Goal: Transaction & Acquisition: Purchase product/service

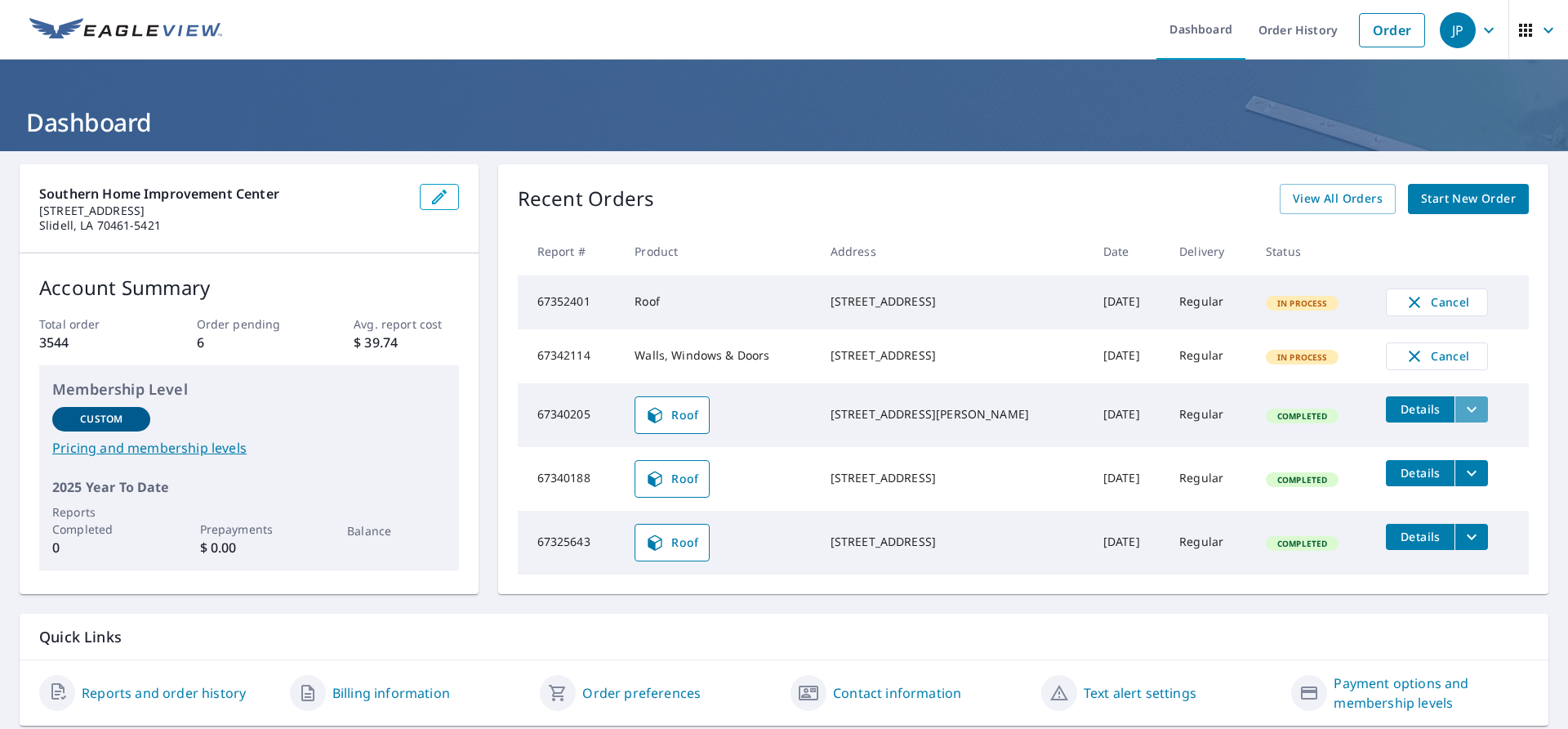
click at [1462, 417] on icon "filesDropdownBtn-67340205" at bounding box center [1471, 409] width 20 height 20
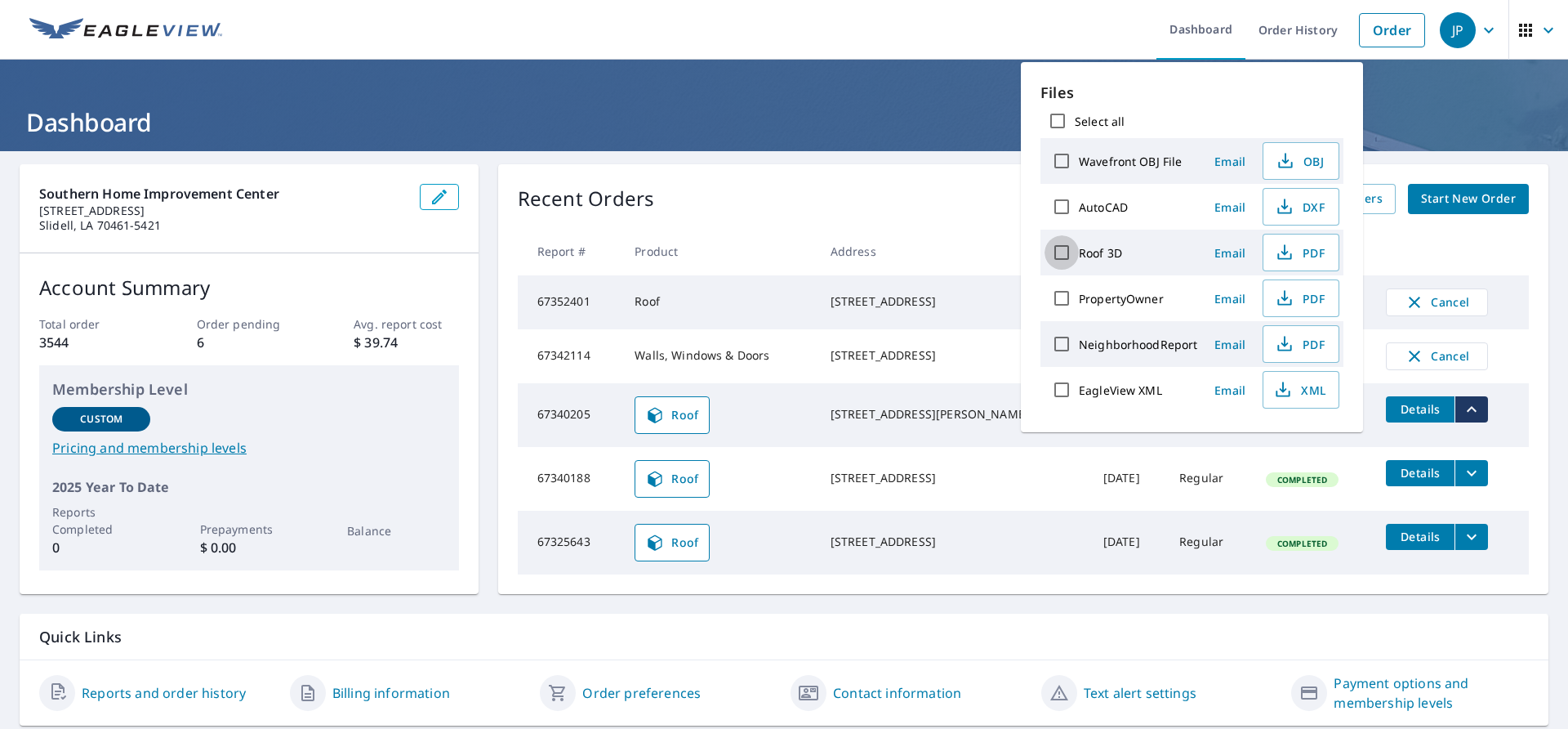
click at [1071, 243] on input "Roof 3D" at bounding box center [1062, 252] width 34 height 34
checkbox input "true"
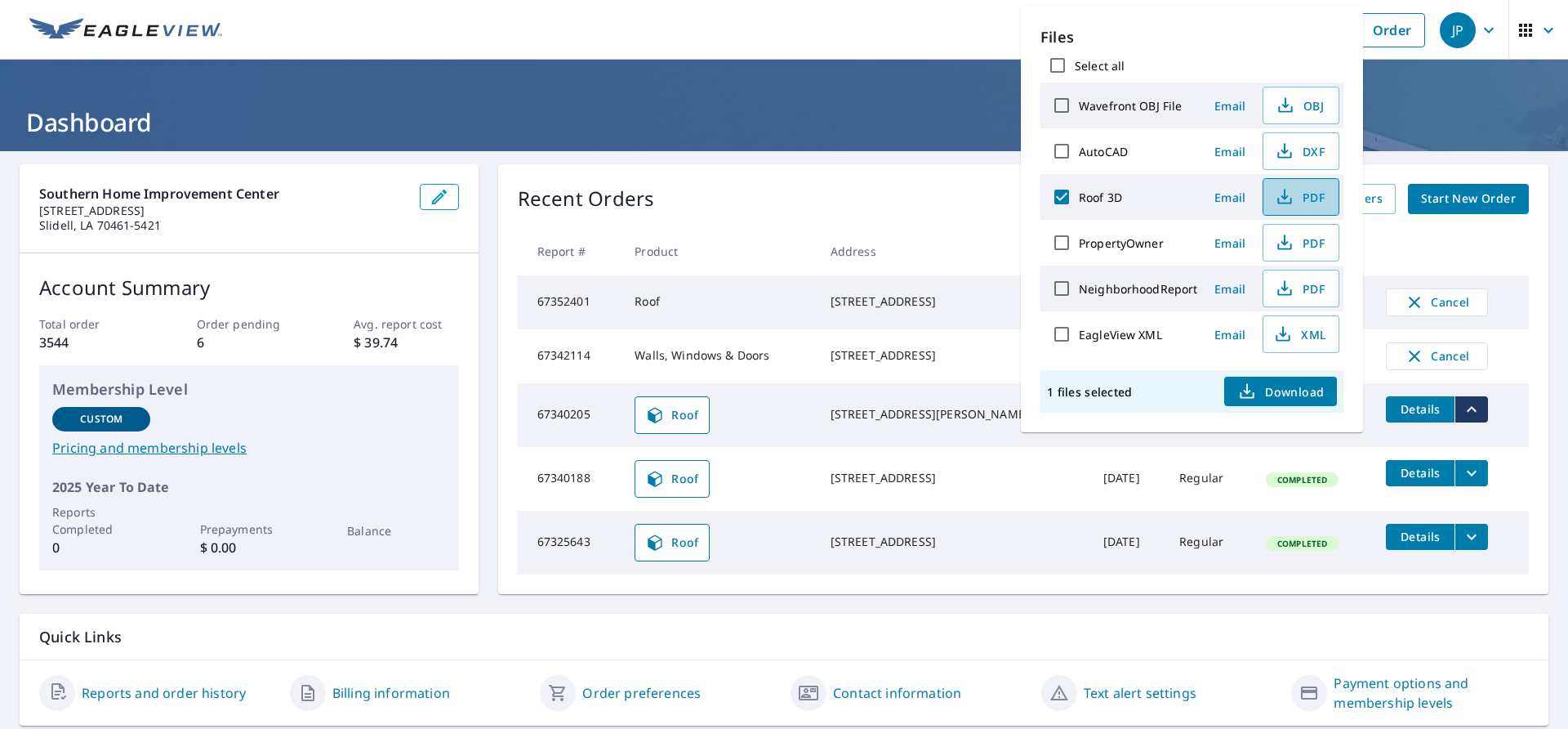
click at [1304, 195] on span "PDF" at bounding box center [1300, 196] width 53 height 20
click at [1388, 31] on link "Order" at bounding box center [1392, 30] width 66 height 34
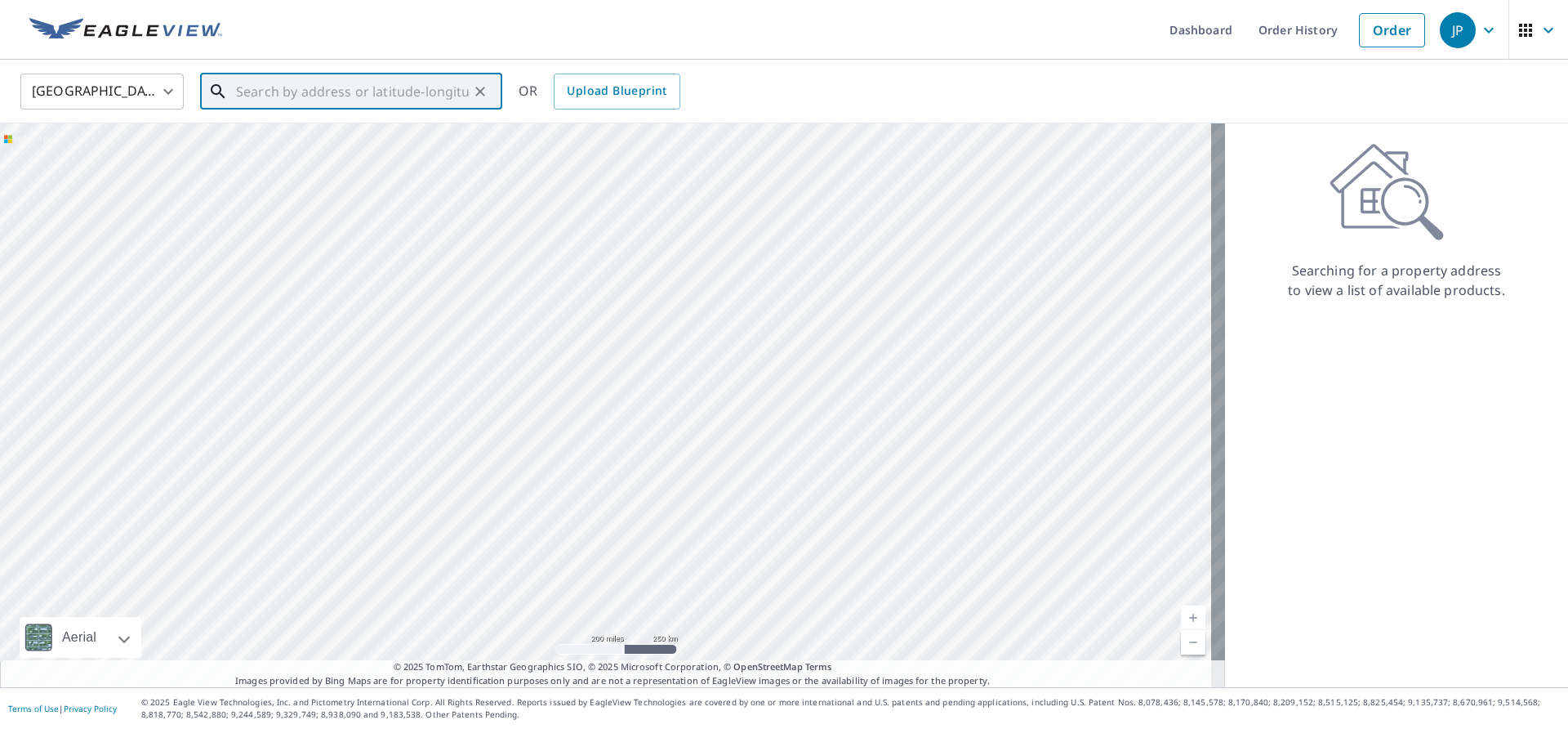
click at [326, 92] on input "text" at bounding box center [353, 92] width 233 height 46
click at [286, 153] on p "[GEOGRAPHIC_DATA]" at bounding box center [361, 156] width 257 height 16
type input "[STREET_ADDRESS][PERSON_NAME]"
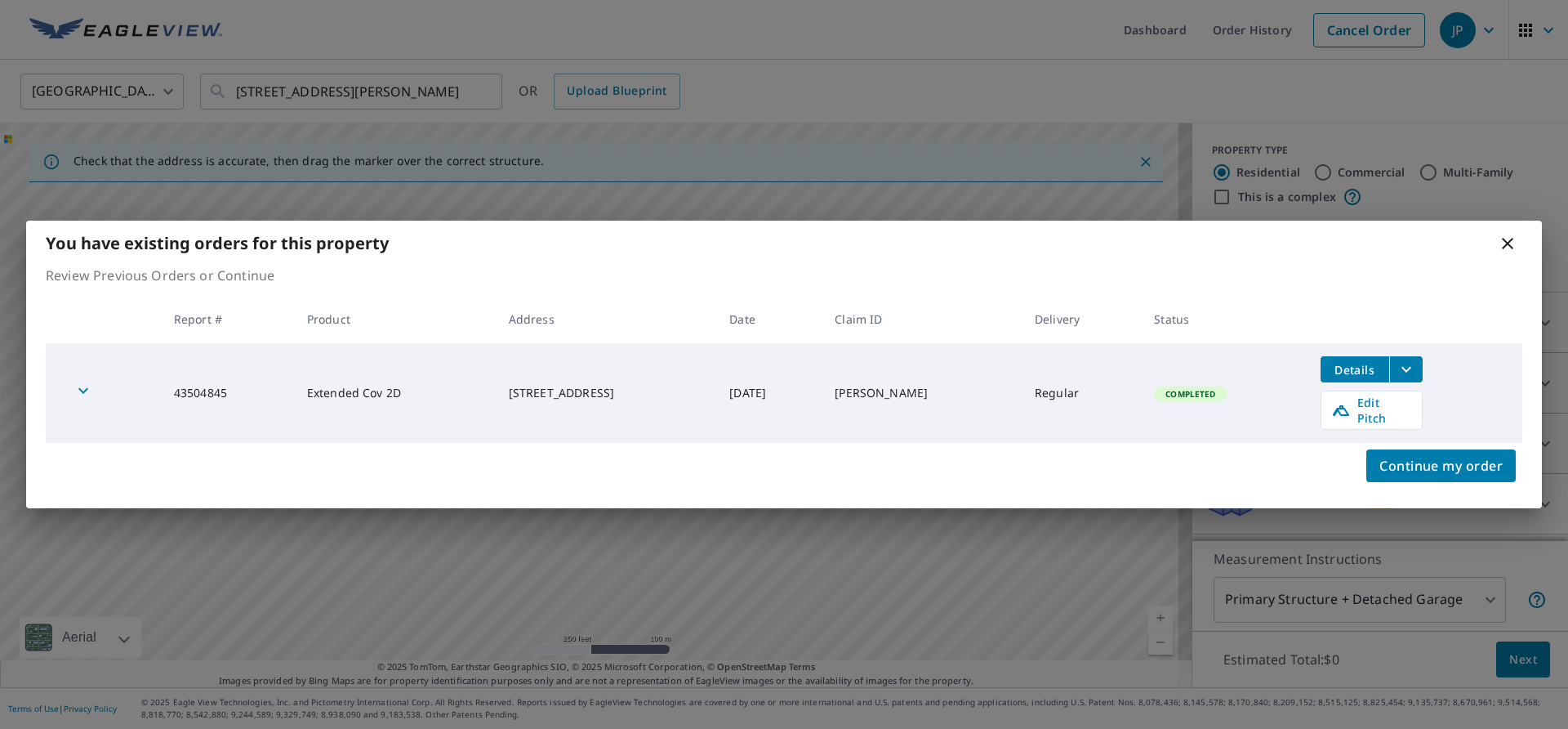
click at [1509, 246] on icon at bounding box center [1507, 243] width 20 height 20
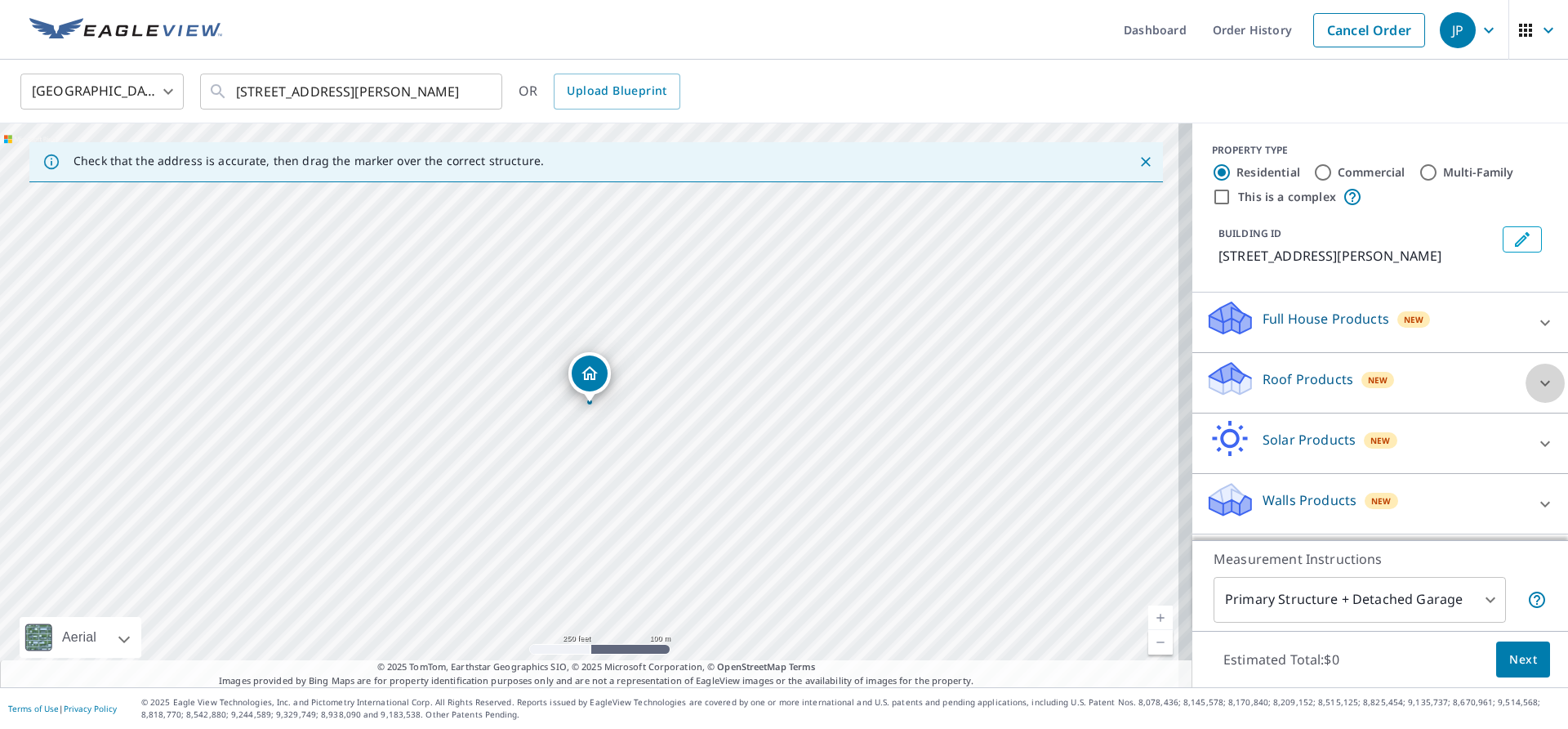
click at [1535, 378] on icon at bounding box center [1544, 382] width 20 height 20
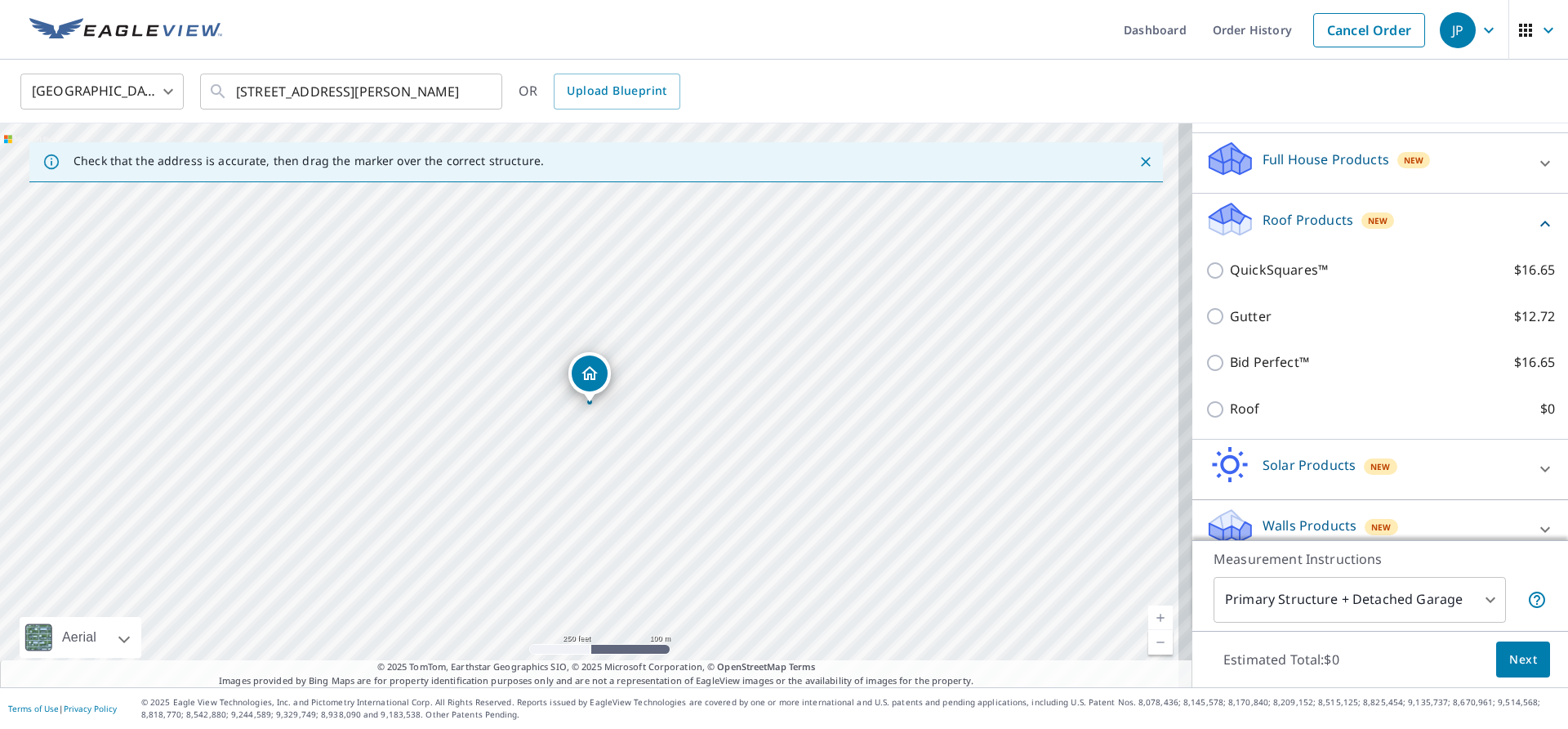
scroll to position [163, 0]
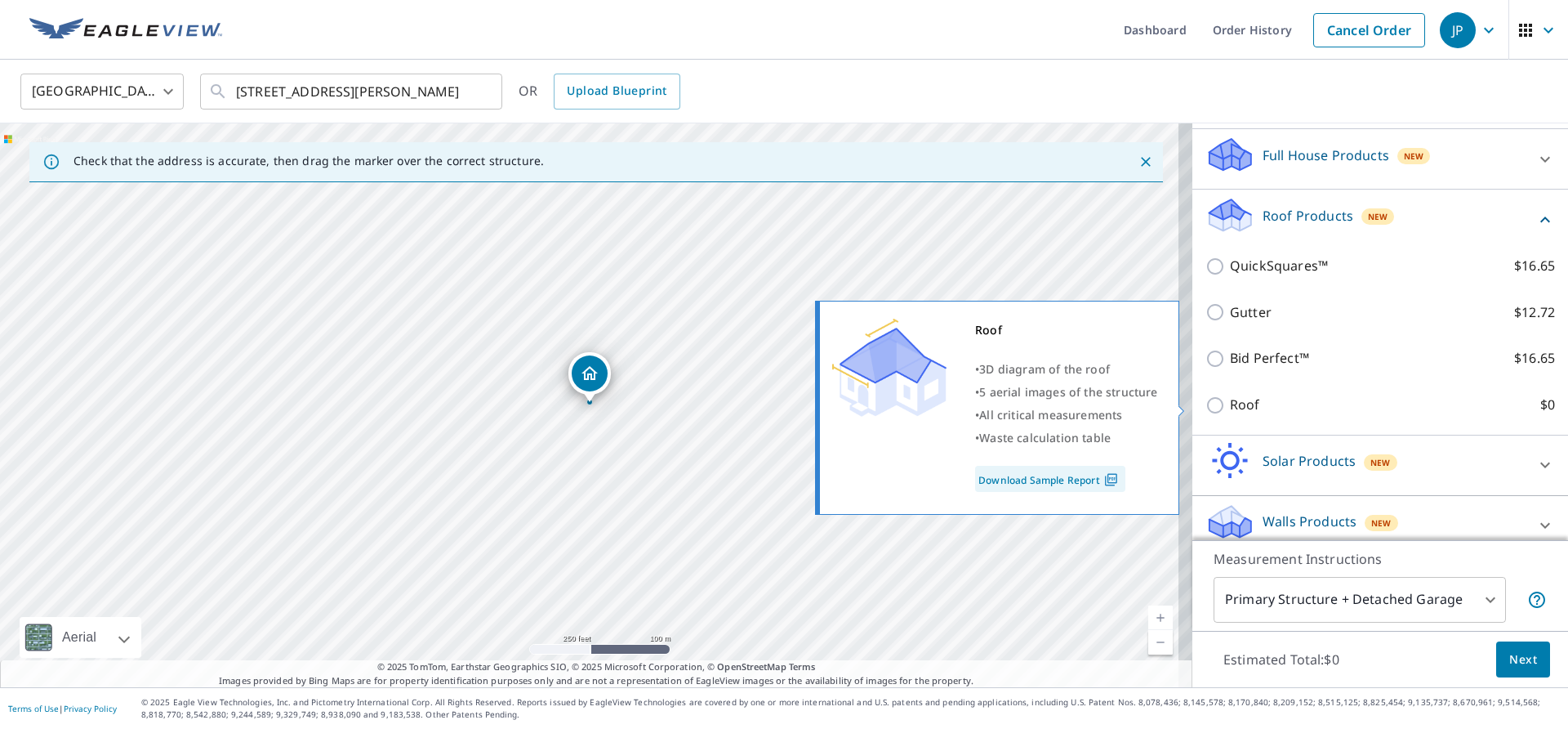
click at [1205, 405] on input "Roof $0" at bounding box center [1217, 404] width 25 height 20
checkbox input "true"
type input "3"
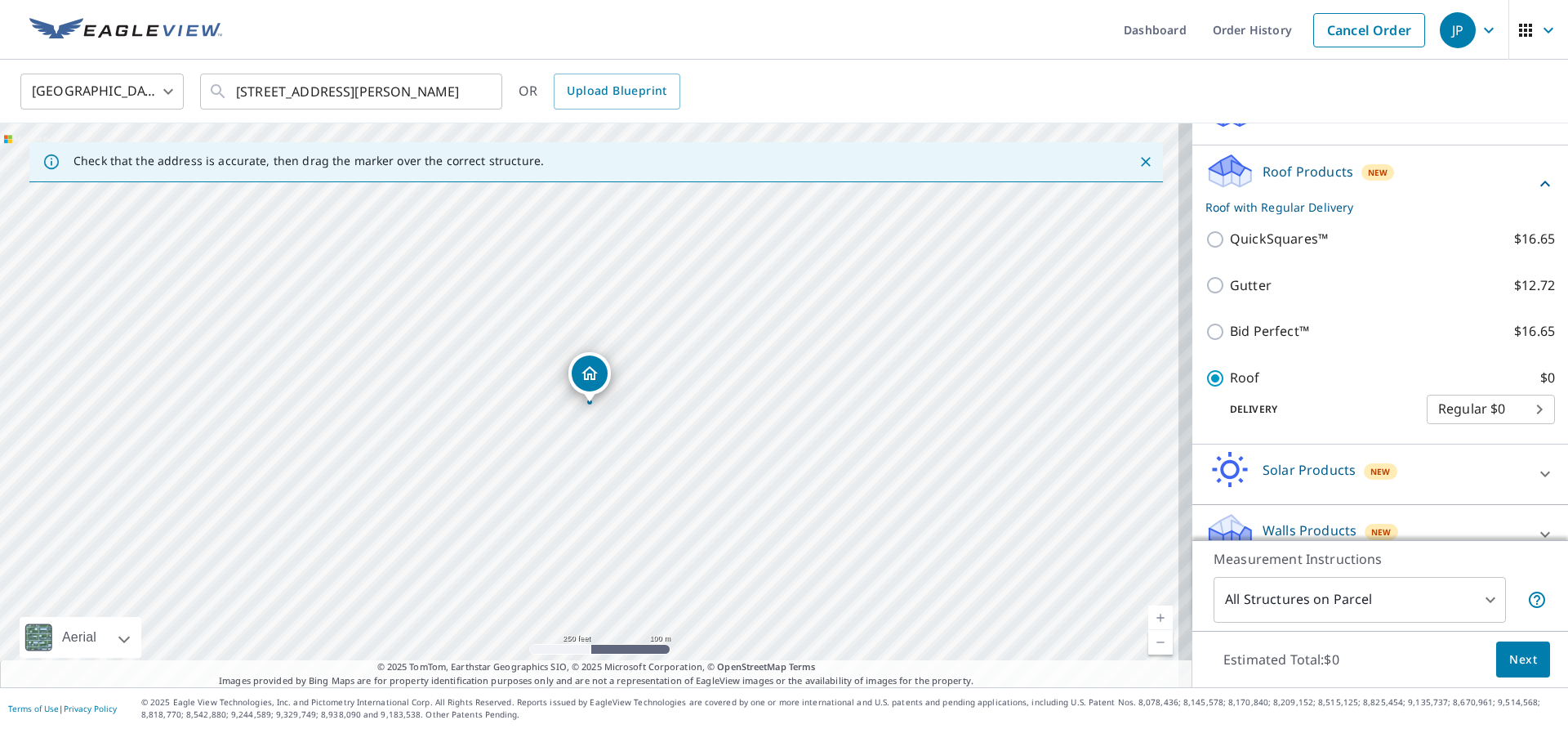
click at [1148, 617] on link "Current Level 17, Zoom In" at bounding box center [1160, 617] width 25 height 25
click at [1148, 617] on link "Current Level 18, Zoom In" at bounding box center [1160, 617] width 25 height 25
click at [1148, 617] on link "Current Level 19, Zoom In" at bounding box center [1160, 617] width 25 height 25
click at [1148, 617] on link "Current Level 20, Zoom In Disabled" at bounding box center [1160, 617] width 25 height 25
click at [474, 93] on icon "Clear" at bounding box center [480, 91] width 16 height 16
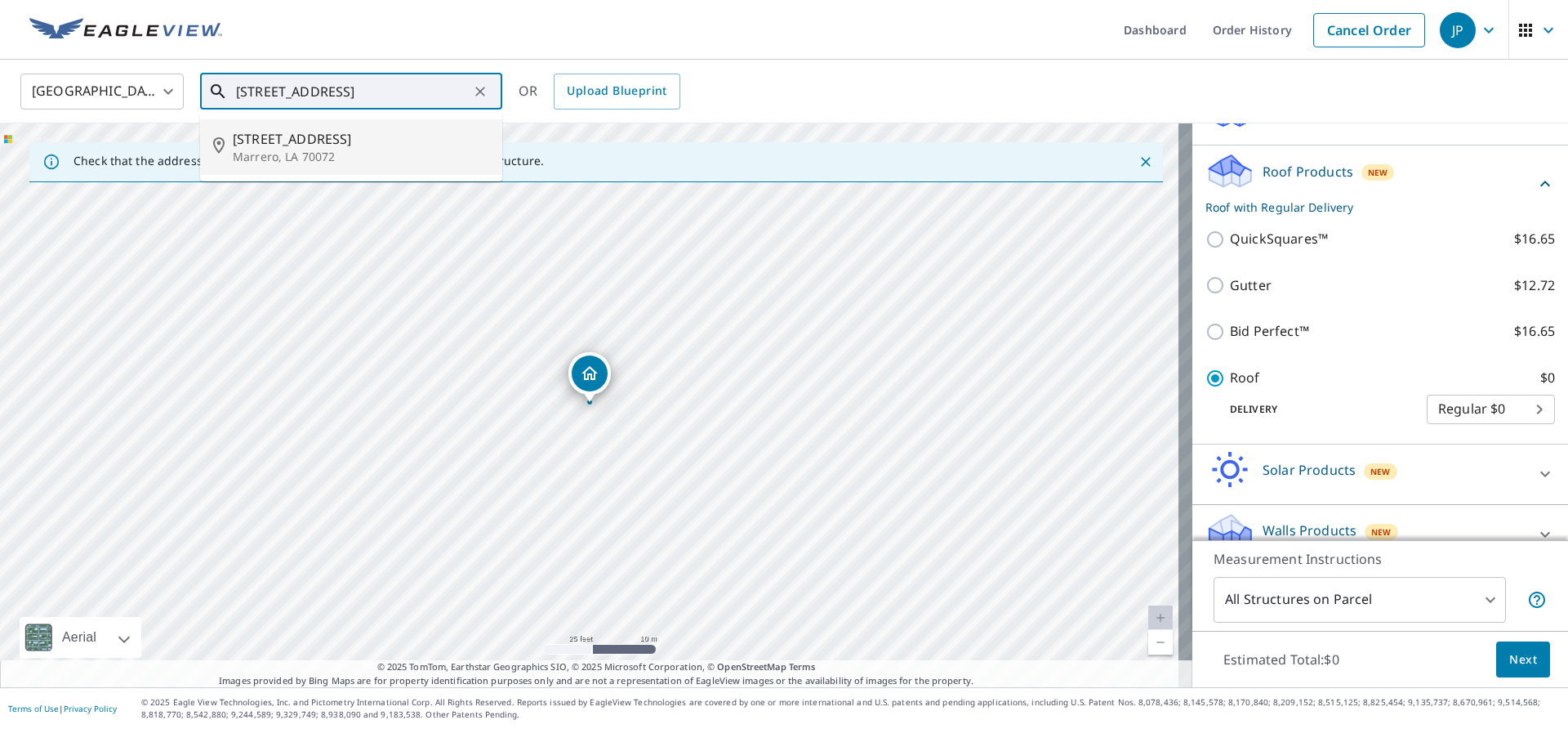
click at [303, 140] on span "[STREET_ADDRESS]" at bounding box center [361, 138] width 257 height 20
type input "[STREET_ADDRESS][PERSON_NAME]"
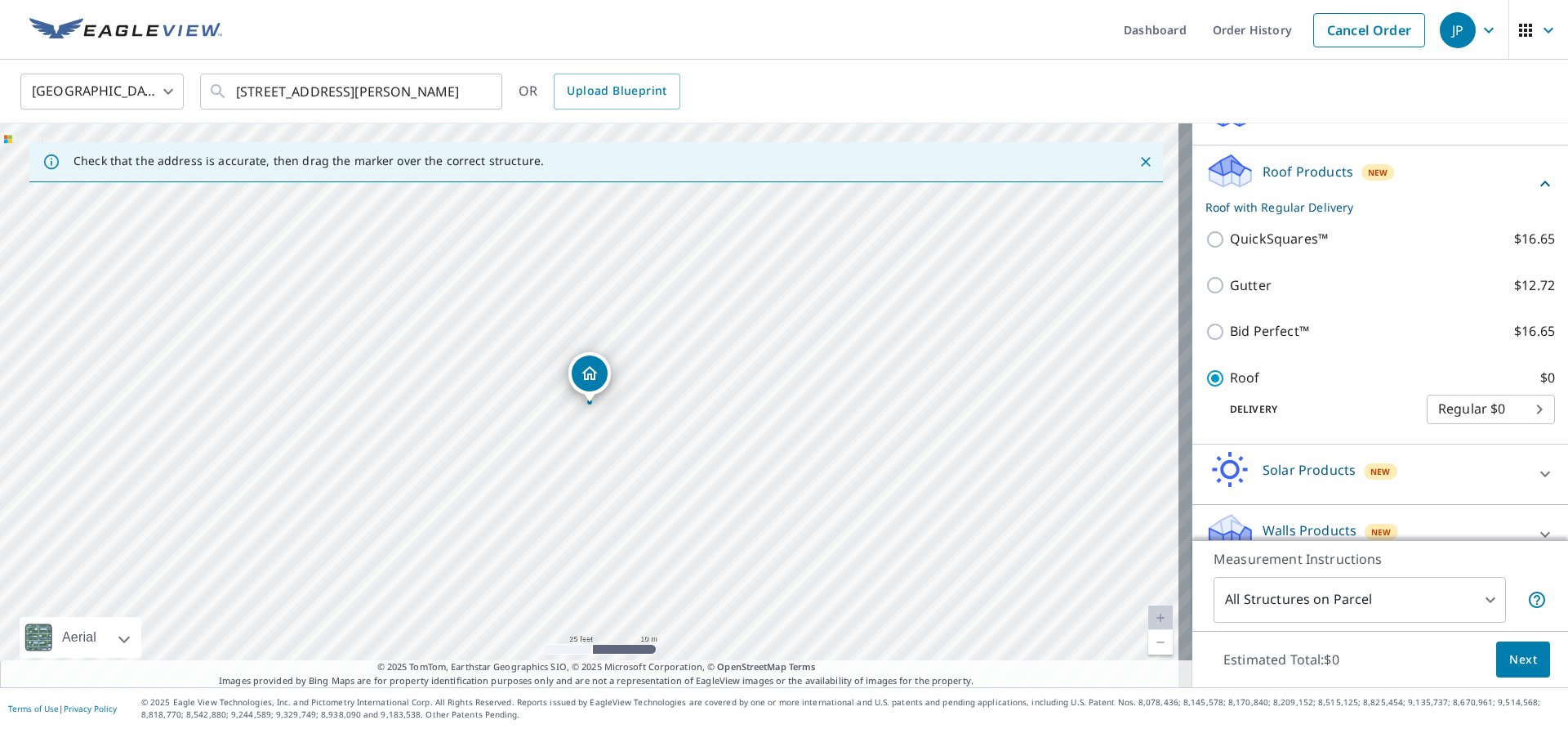
scroll to position [0, 0]
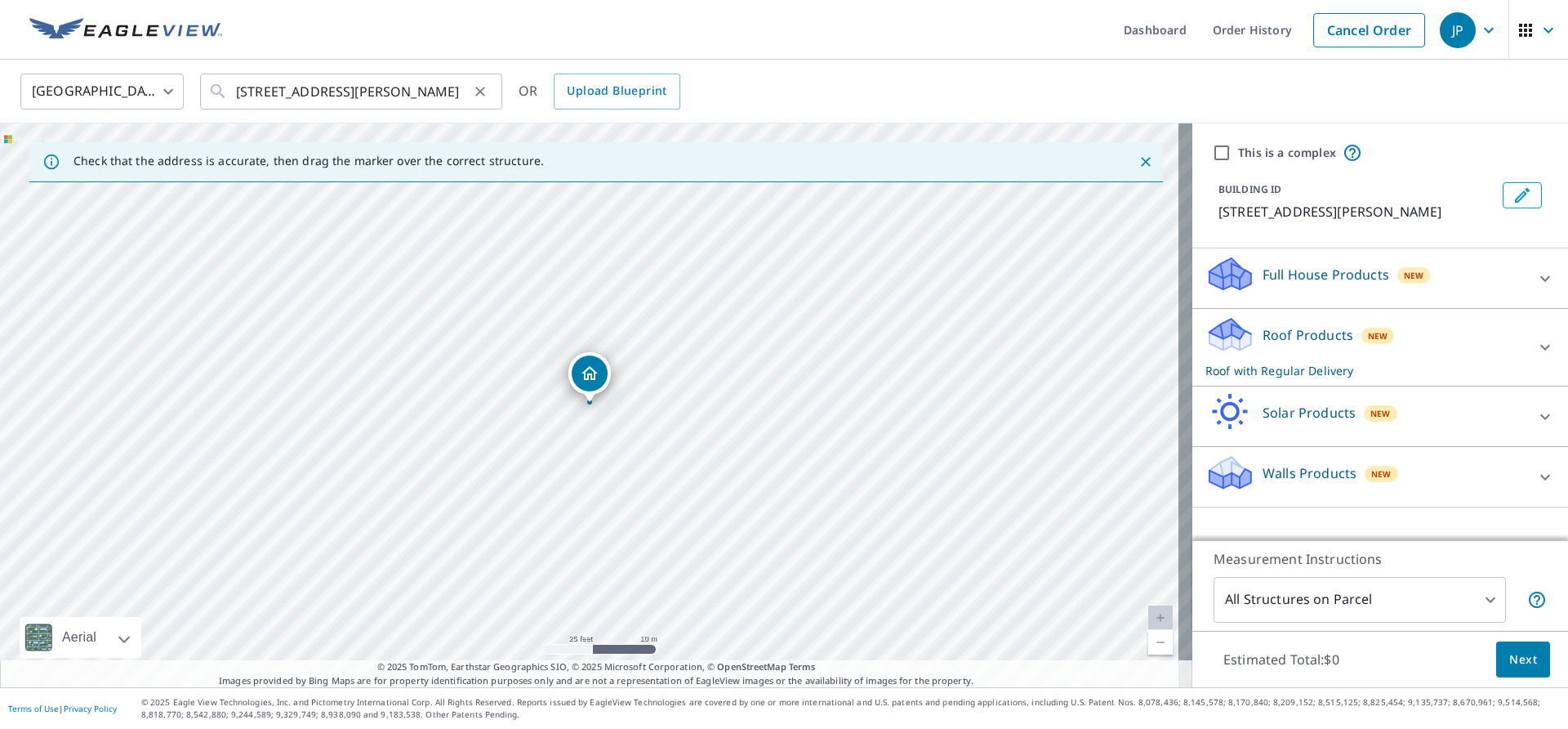
click at [481, 95] on icon "Clear" at bounding box center [480, 91] width 16 height 16
click at [1520, 667] on span "Next" at bounding box center [1523, 659] width 28 height 20
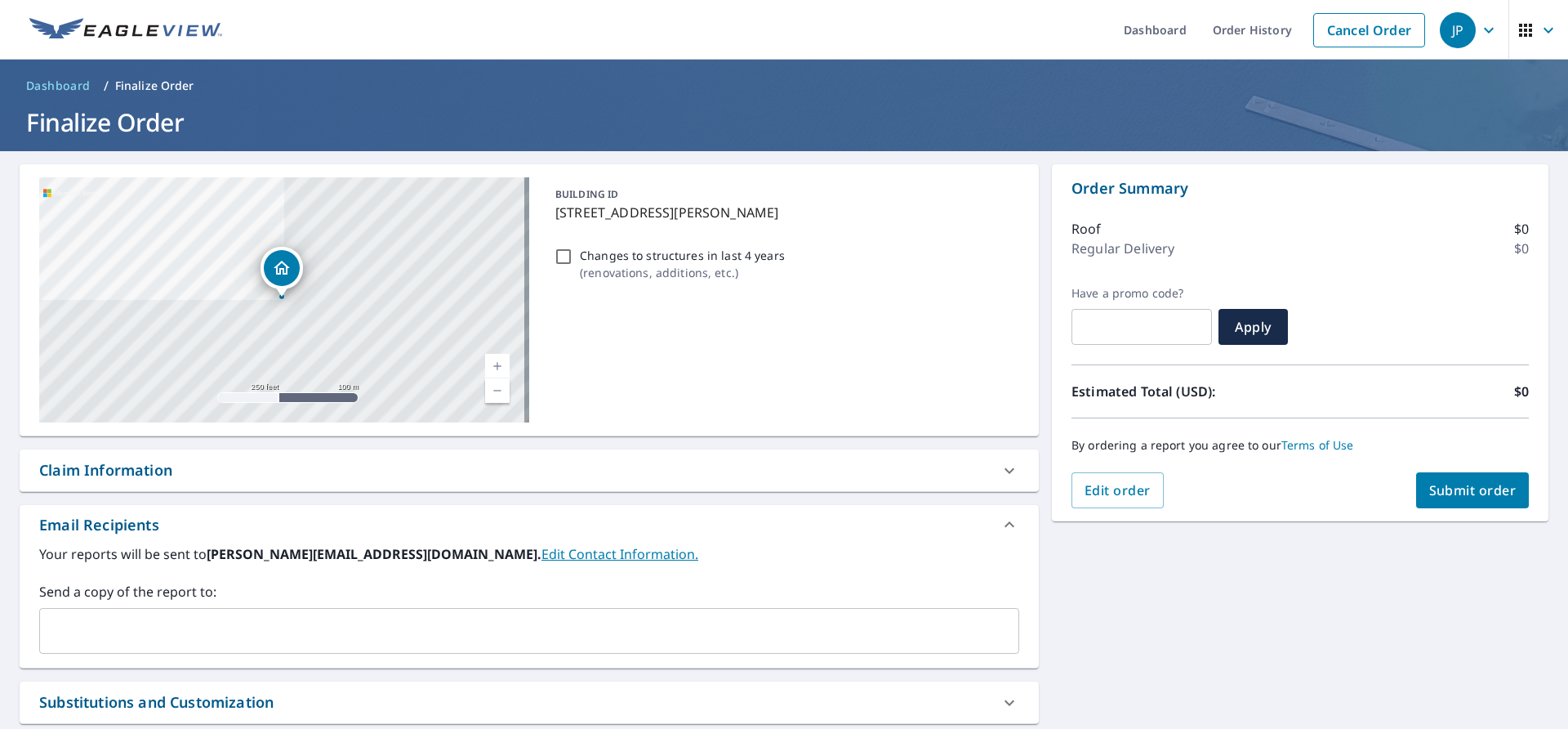
click at [347, 466] on div "Claim Information" at bounding box center [514, 470] width 950 height 22
checkbox input "true"
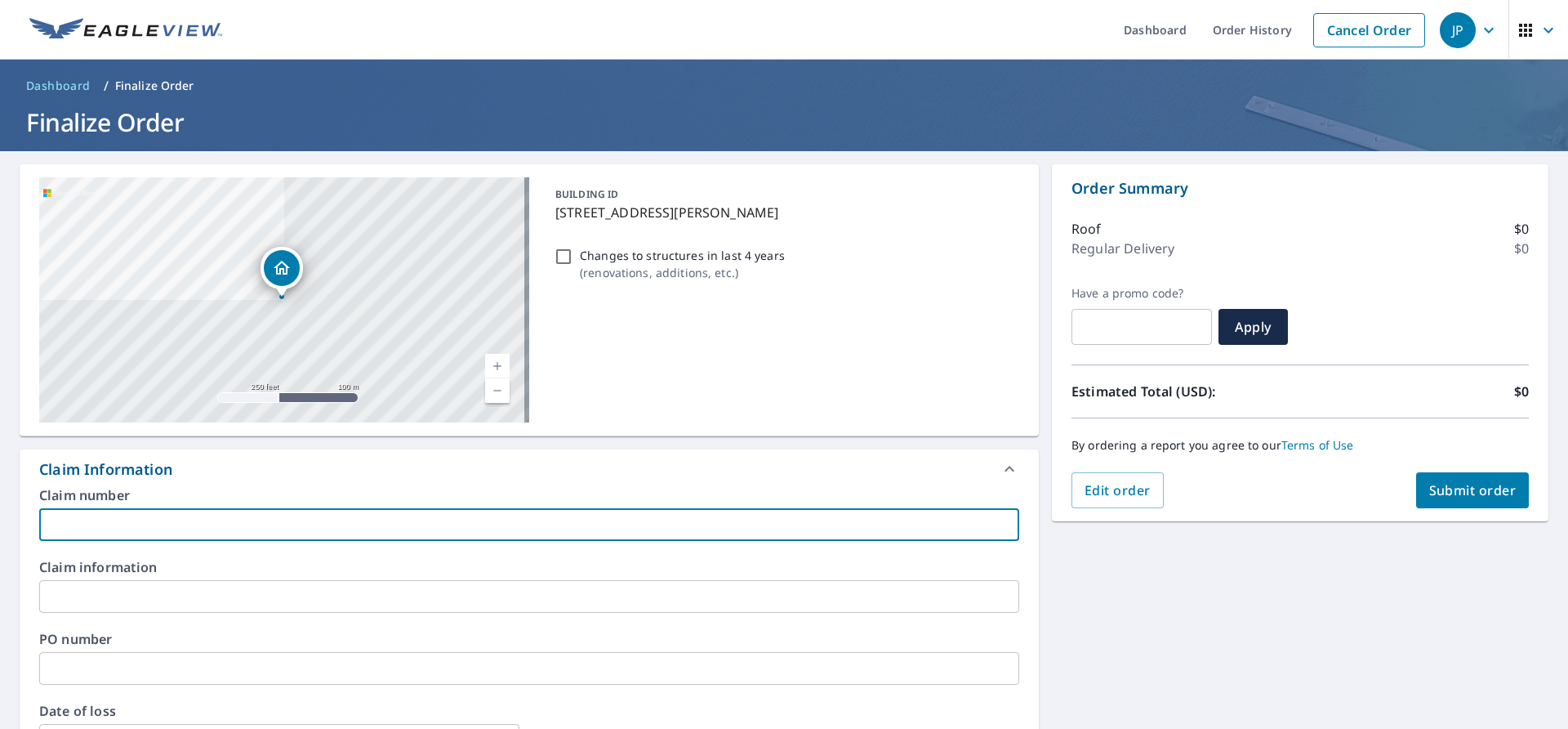
click at [237, 516] on input "text" at bounding box center [529, 524] width 980 height 32
type input "s"
checkbox input "true"
type input "si"
checkbox input "true"
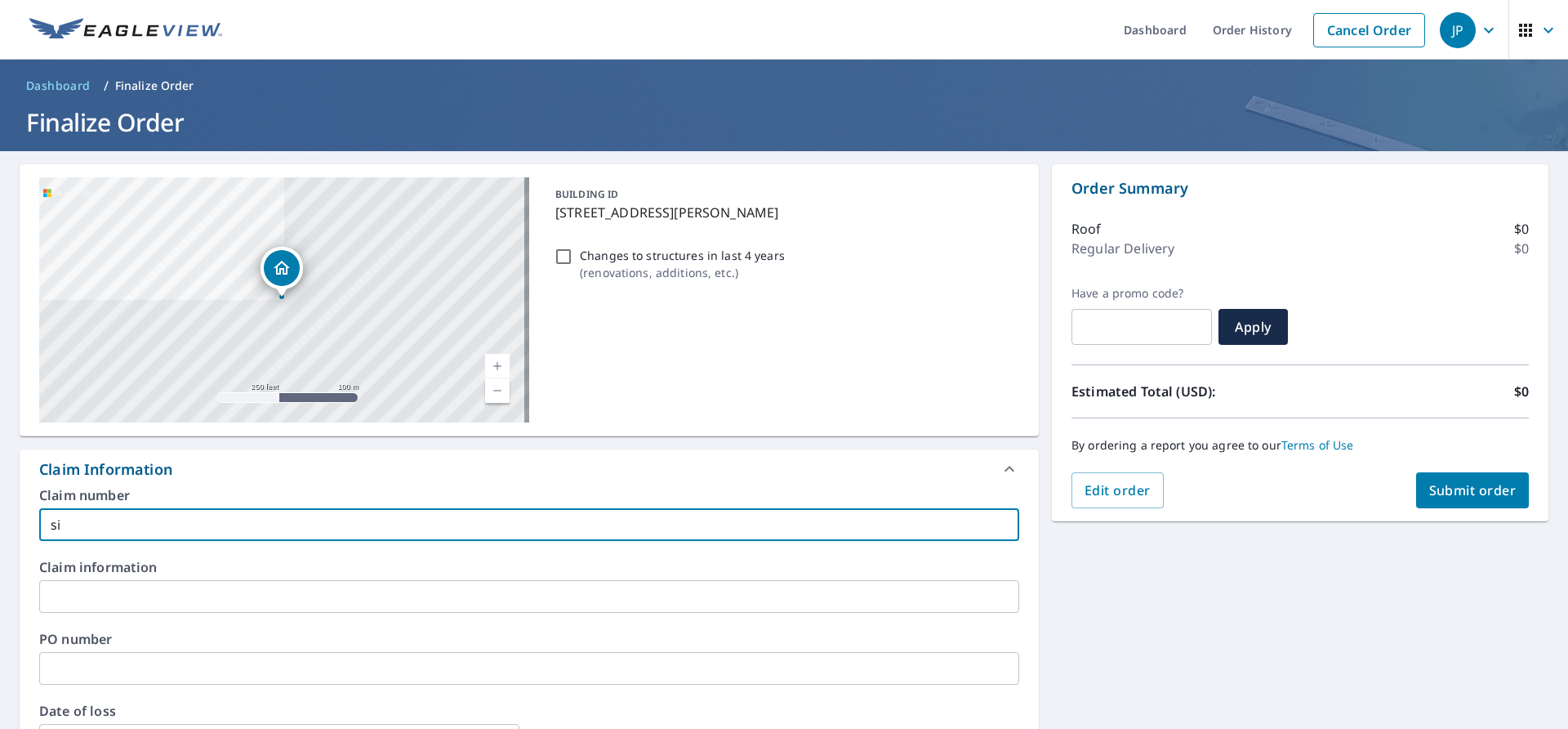
type input "sid"
checkbox input "true"
type input "sidn"
checkbox input "true"
type input "sidne"
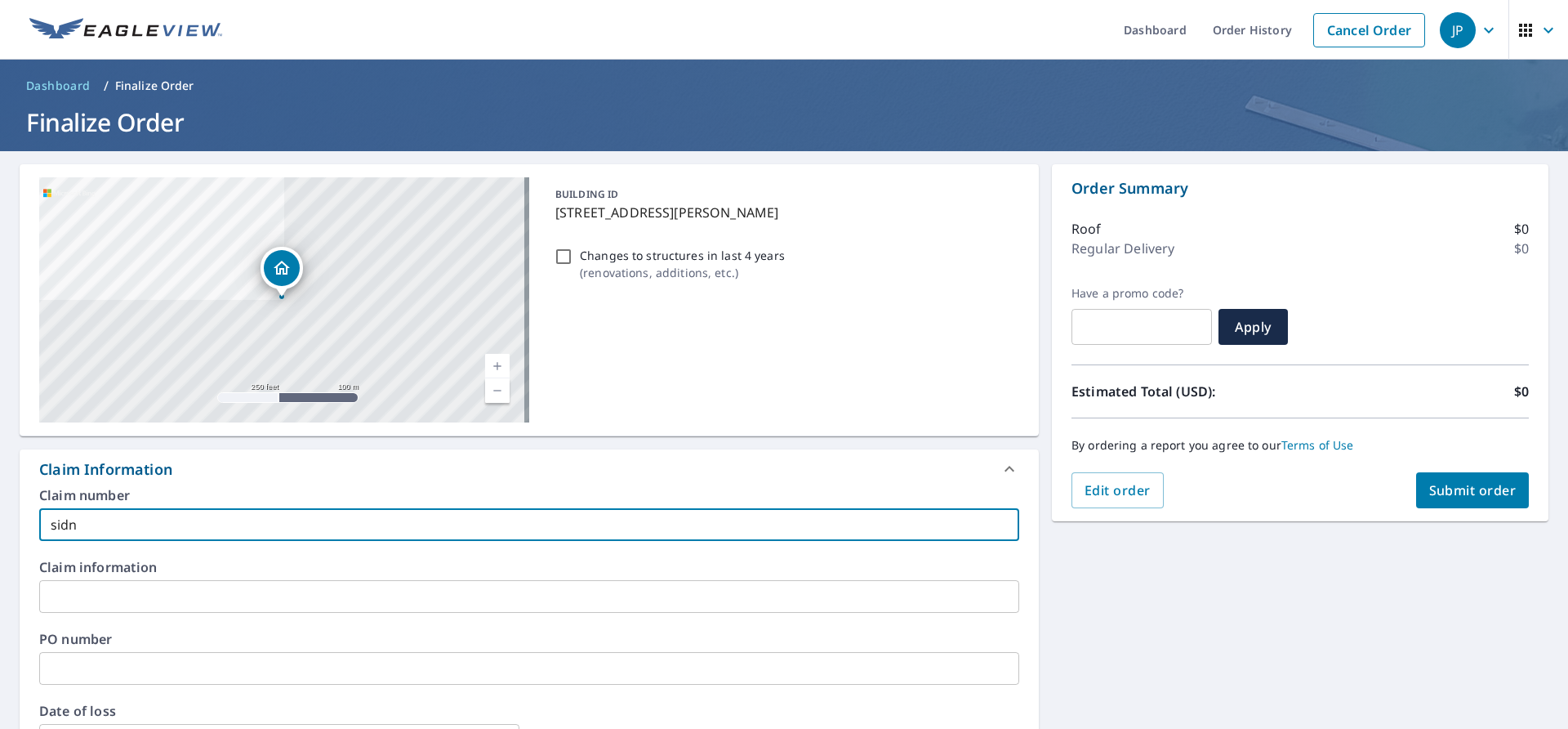
checkbox input "true"
type input "[PERSON_NAME]"
checkbox input "true"
type input "[PERSON_NAME]"
checkbox input "true"
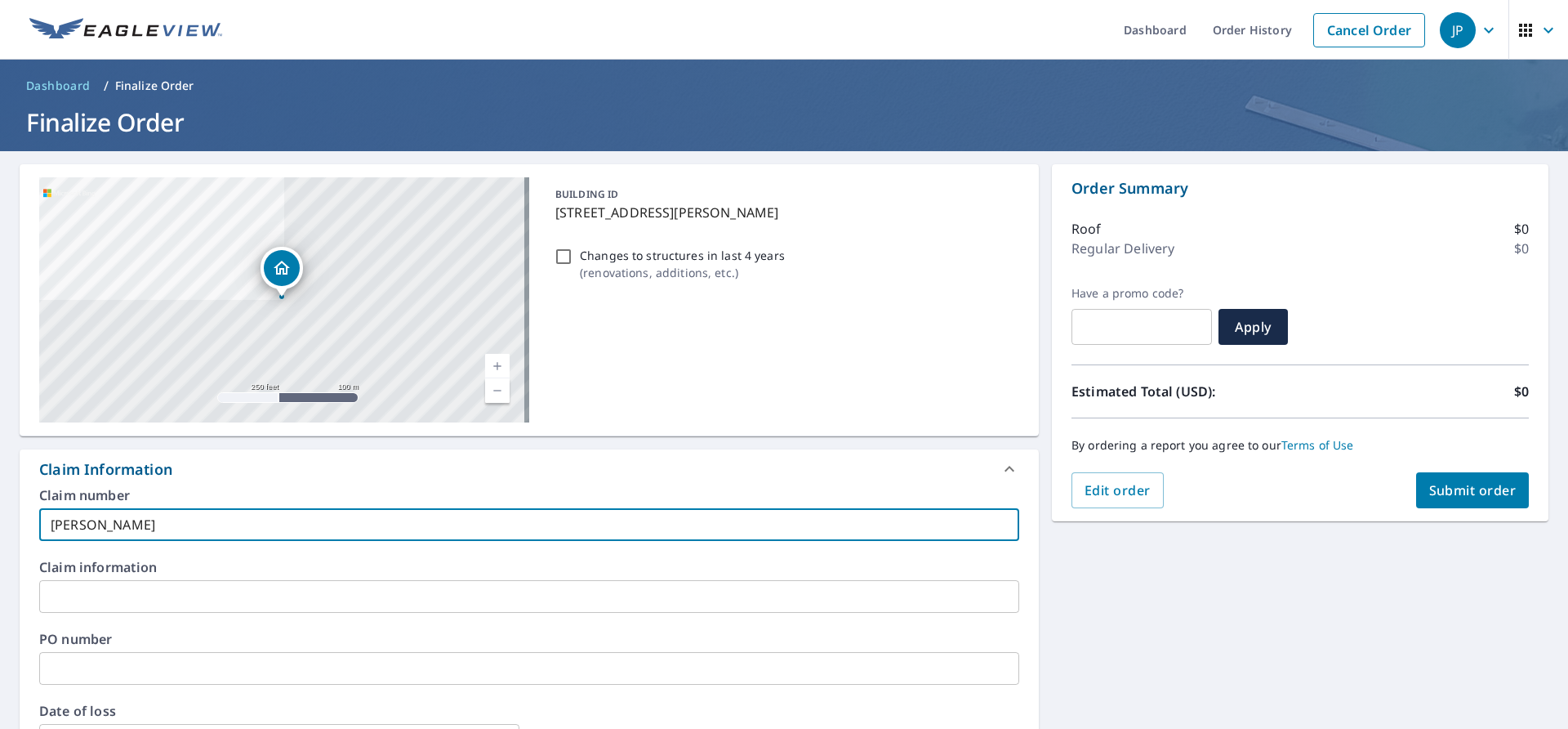
type input "[PERSON_NAME]"
checkbox input "true"
type input "[PERSON_NAME]"
checkbox input "true"
type input "[PERSON_NAME]"
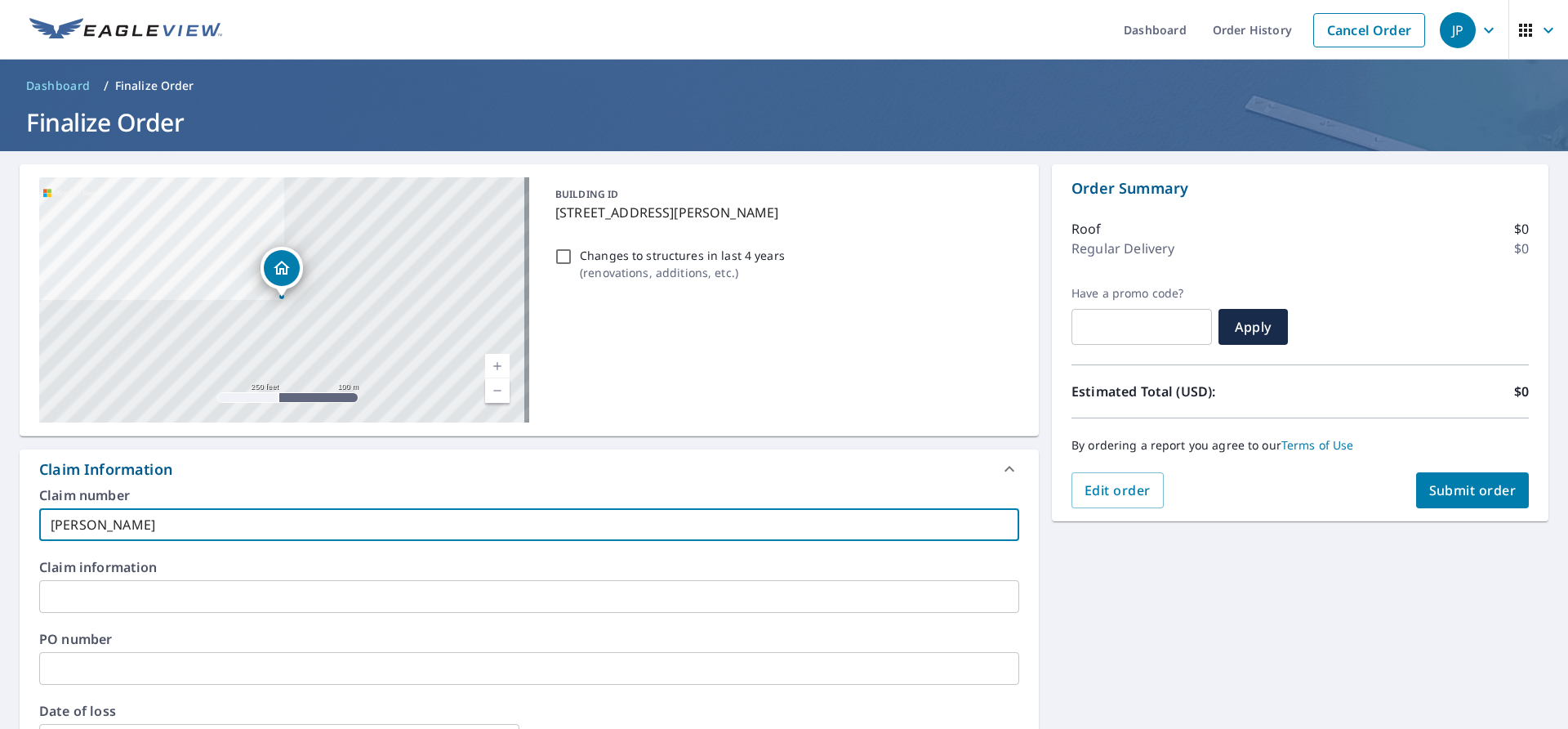
checkbox input "true"
type input "[PERSON_NAME]"
checkbox input "true"
type input "[PERSON_NAME]"
checkbox input "true"
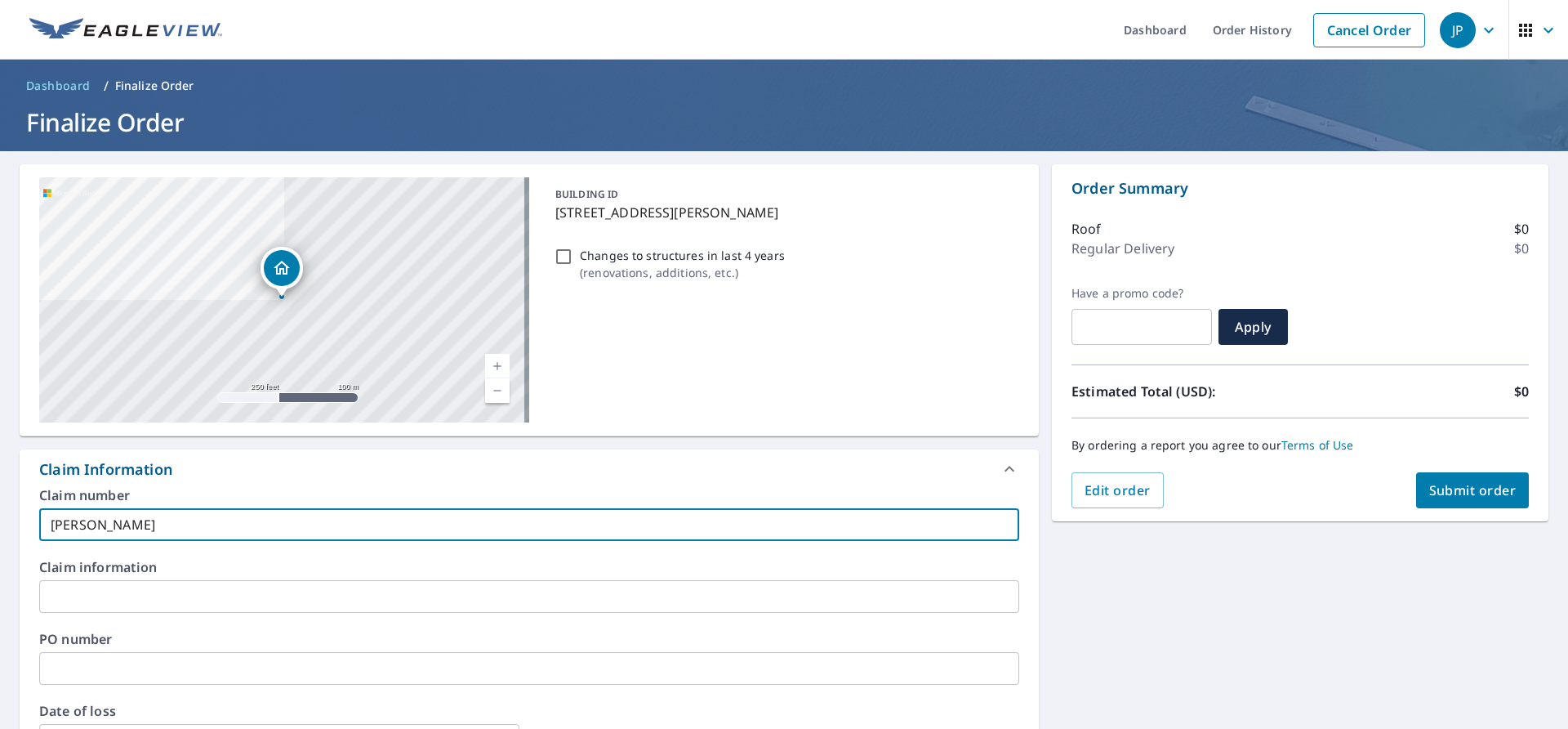
type input "[PERSON_NAME]"
checkbox input "true"
type input "[PERSON_NAME]"
checkbox input "true"
type input "[PERSON_NAME]"
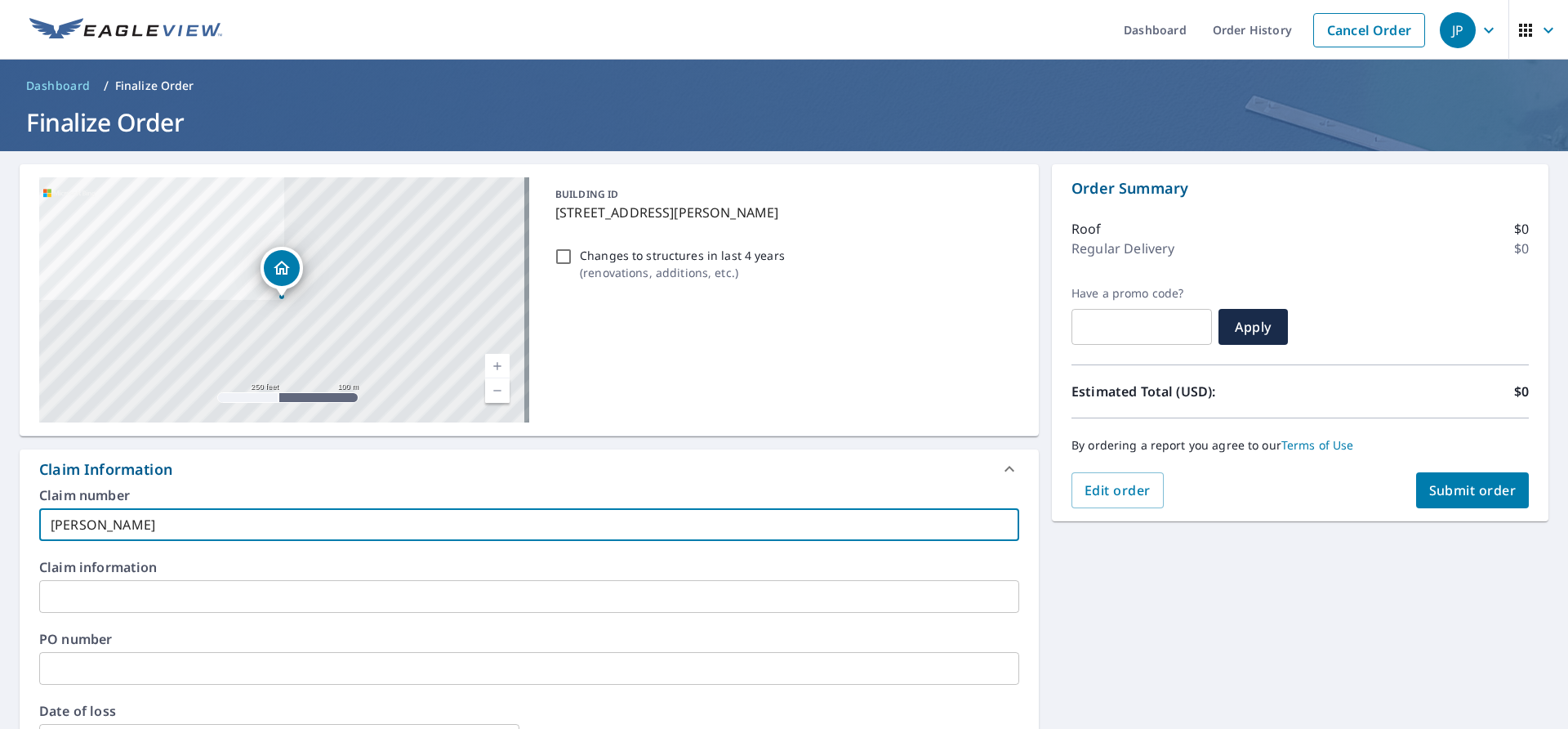
checkbox input "true"
type input "[PERSON_NAME]"
checkbox input "true"
type input "[PERSON_NAME]"
checkbox input "true"
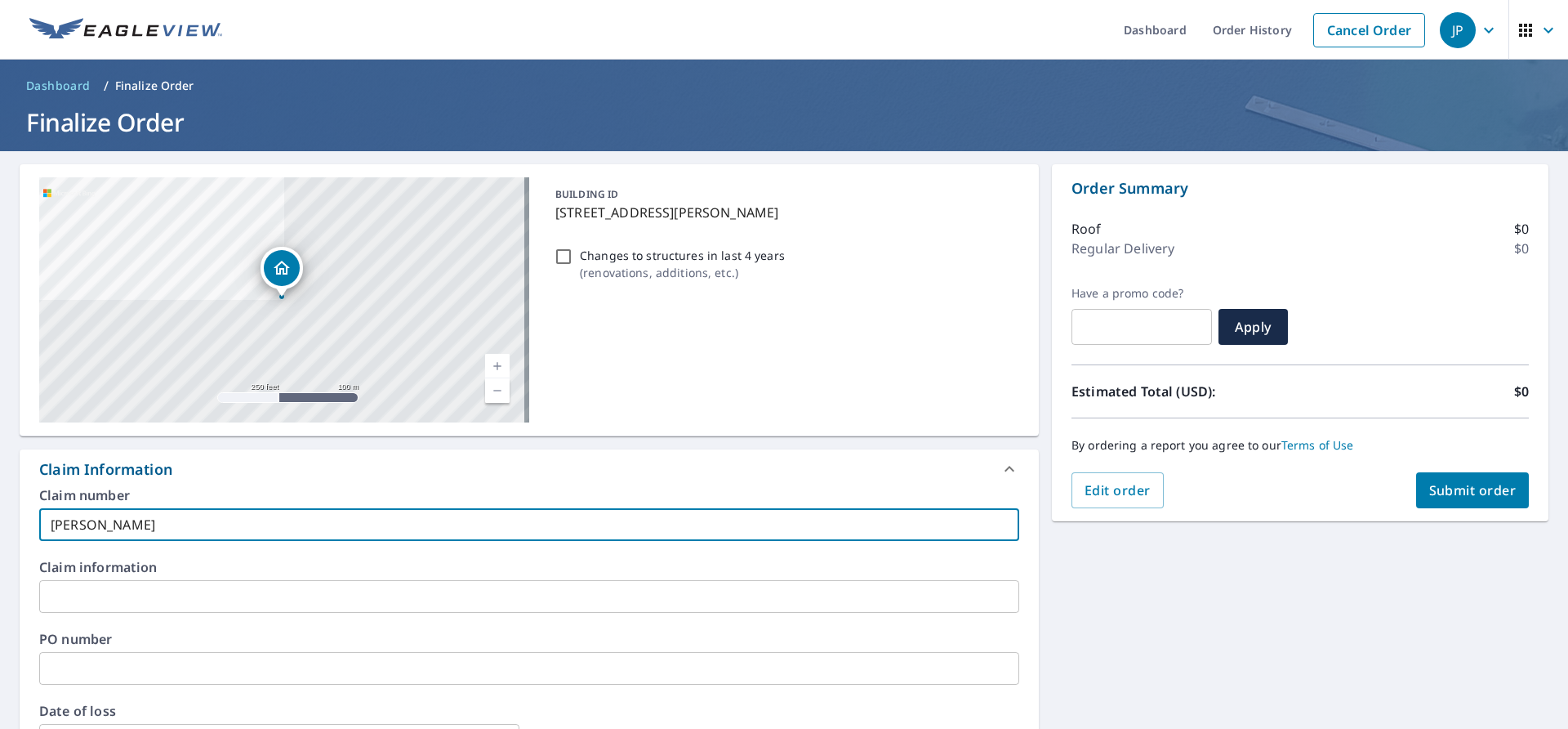
type input "[PERSON_NAME]"
checkbox input "true"
type input "[PERSON_NAME]"
checkbox input "true"
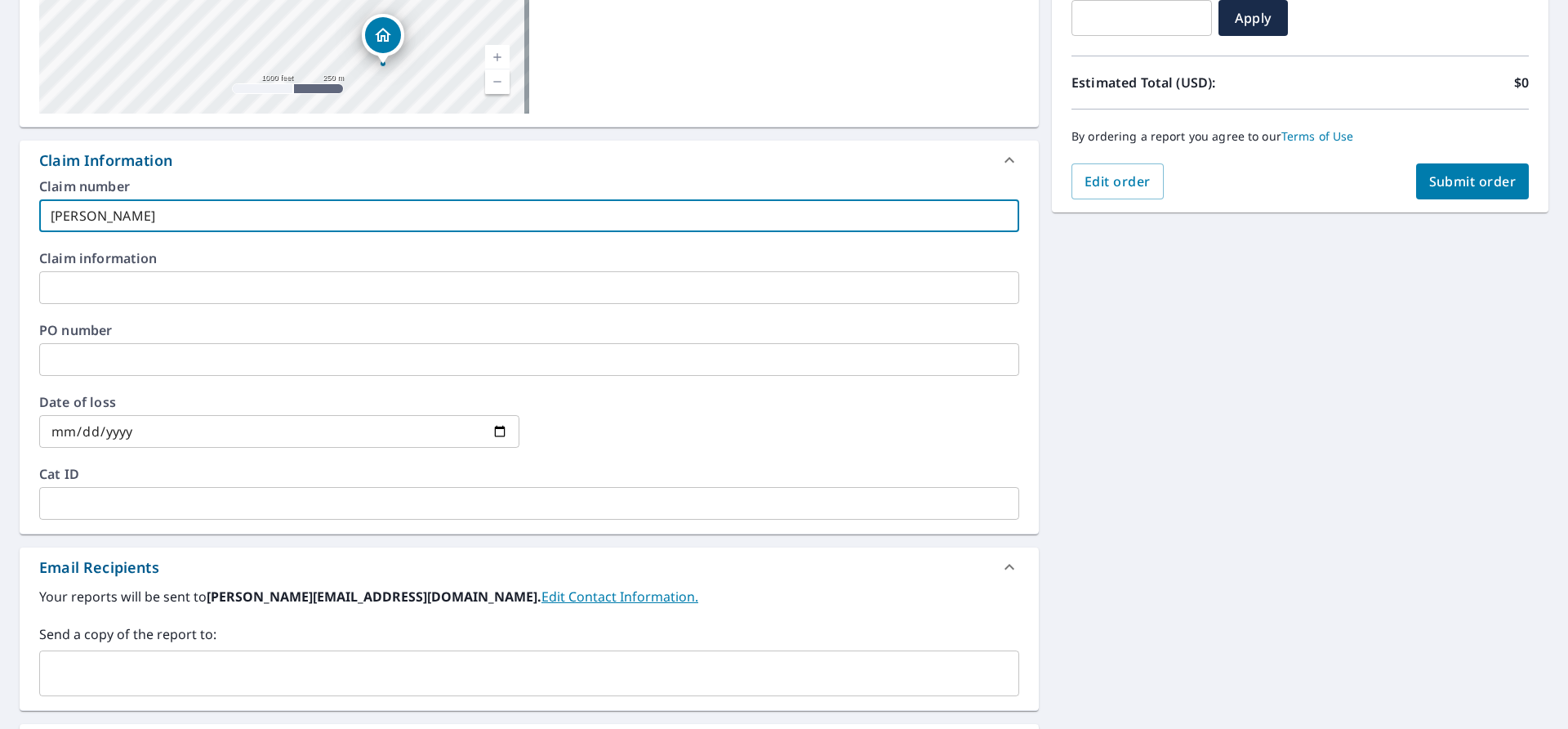
scroll to position [409, 0]
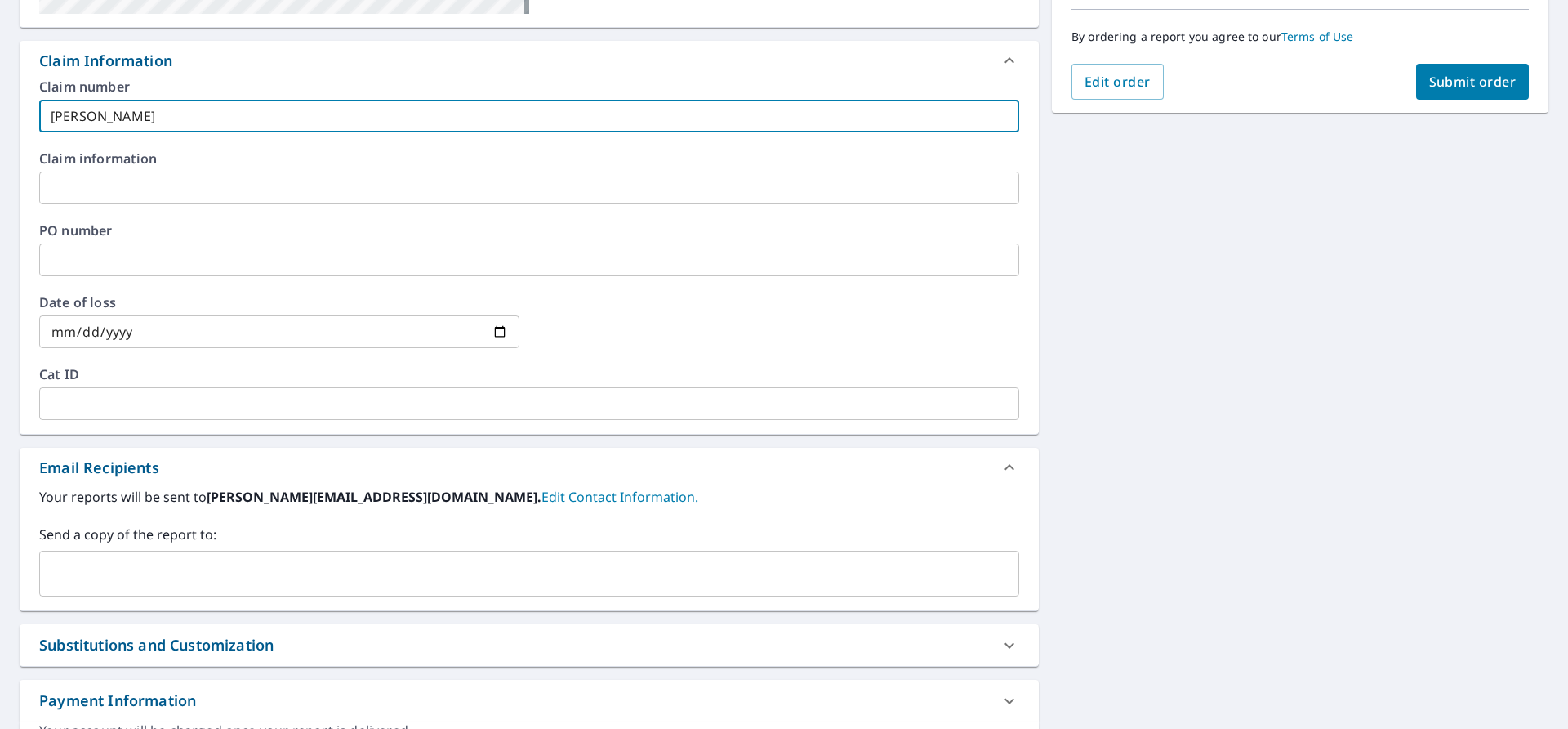
type input "[PERSON_NAME]"
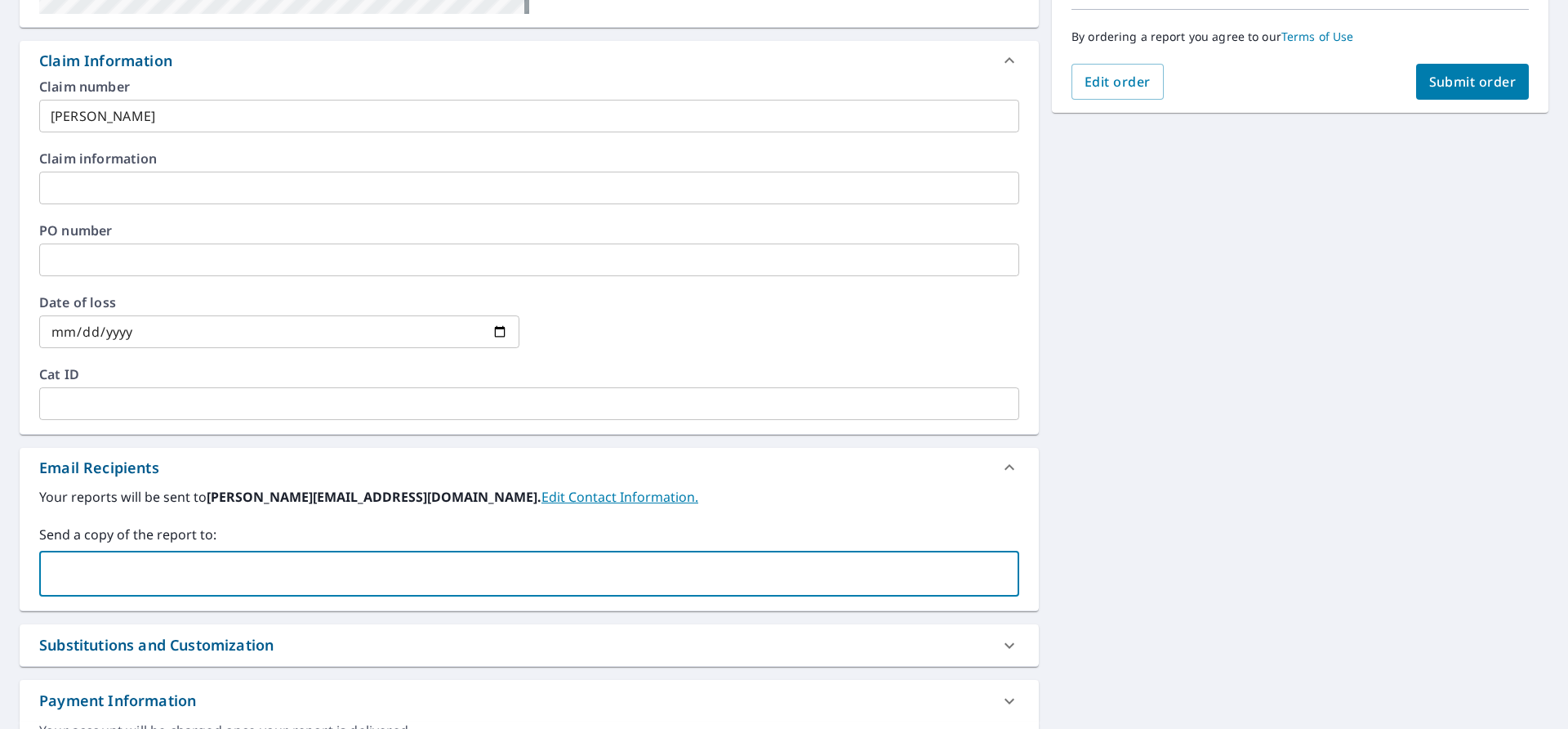
click at [205, 576] on input "text" at bounding box center [517, 574] width 941 height 31
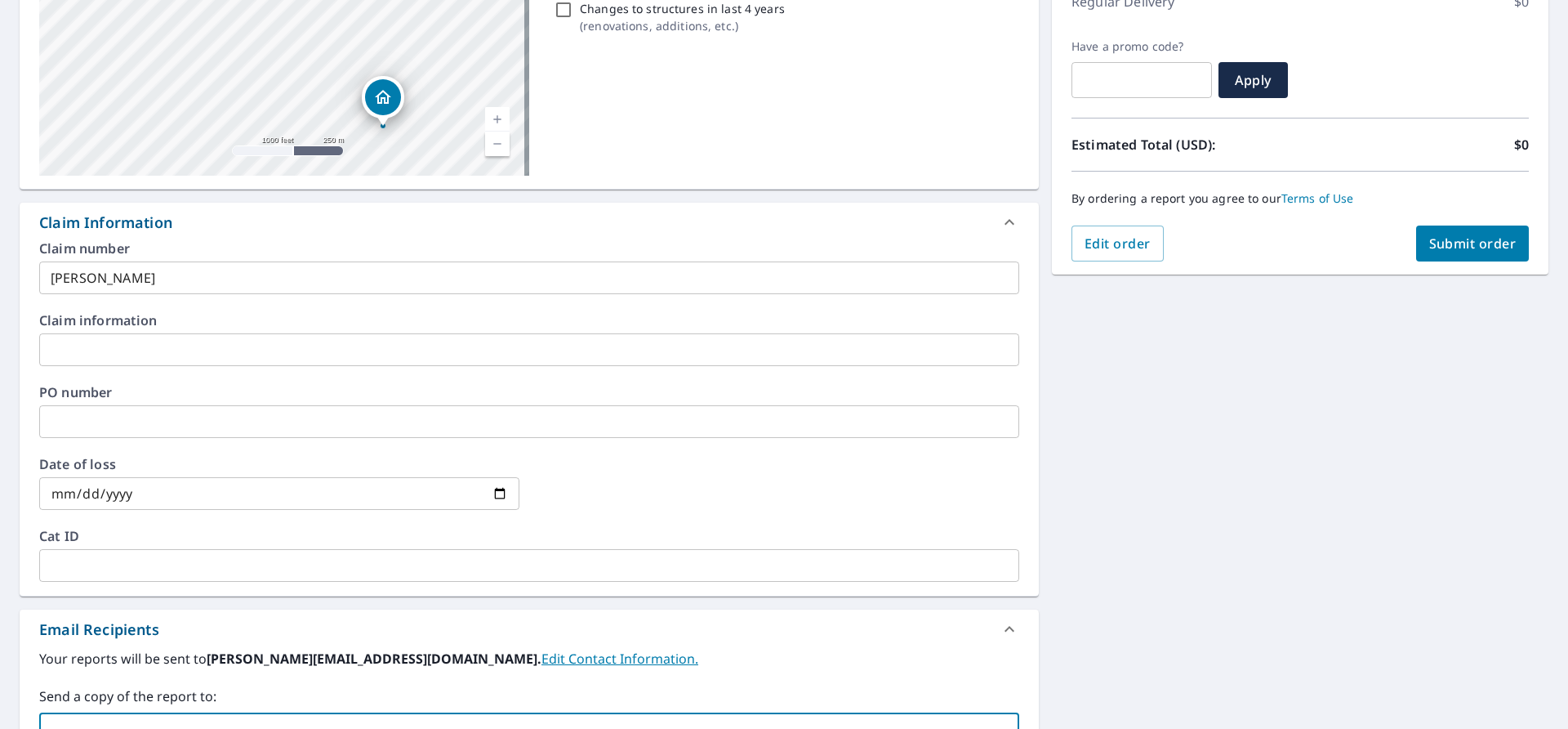
scroll to position [245, 0]
type input "[EMAIL_ADDRESS][DOMAIN_NAME]"
click at [1464, 251] on span "Submit order" at bounding box center [1472, 245] width 87 height 18
checkbox input "true"
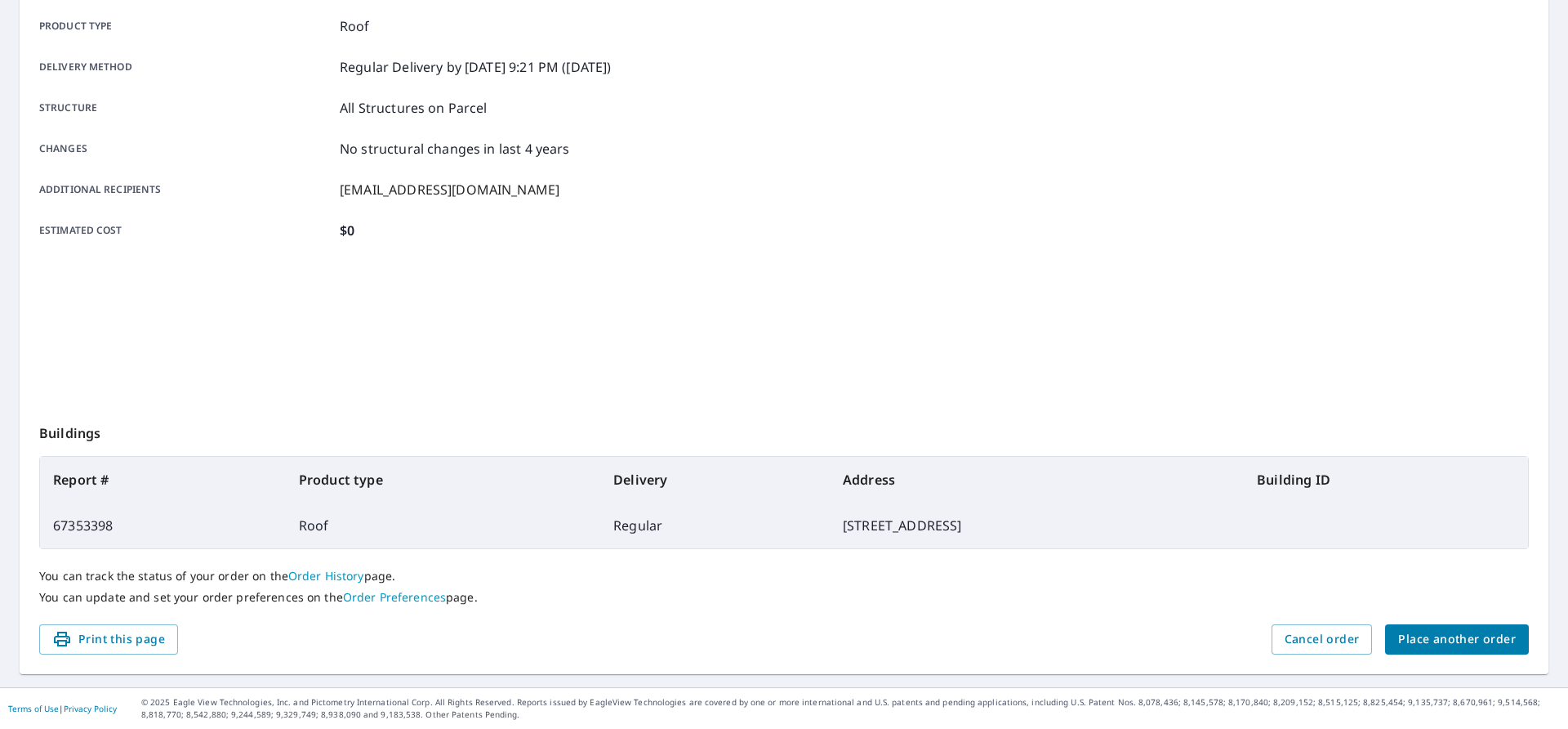
scroll to position [233, 0]
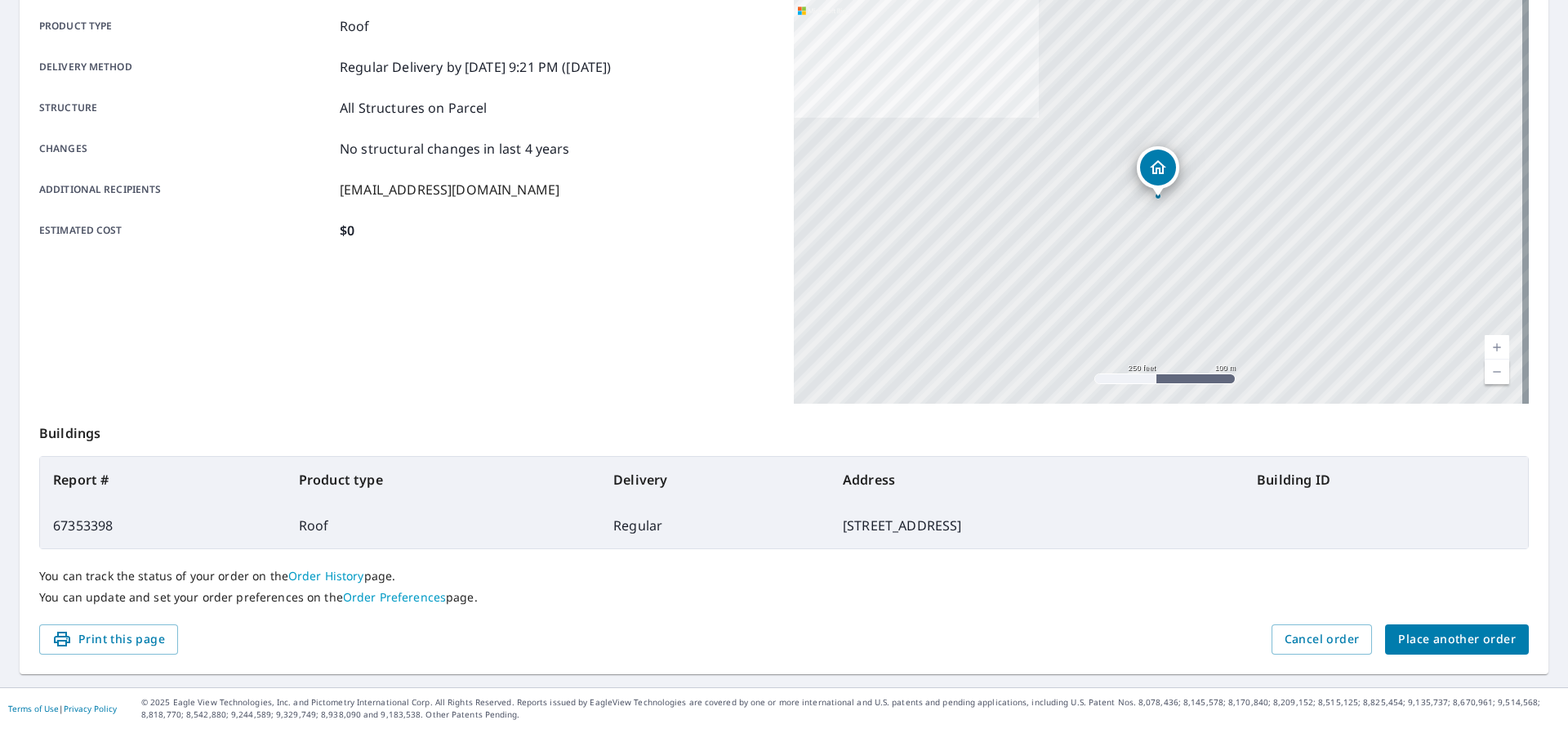
click at [1480, 645] on span "Place another order" at bounding box center [1457, 639] width 117 height 20
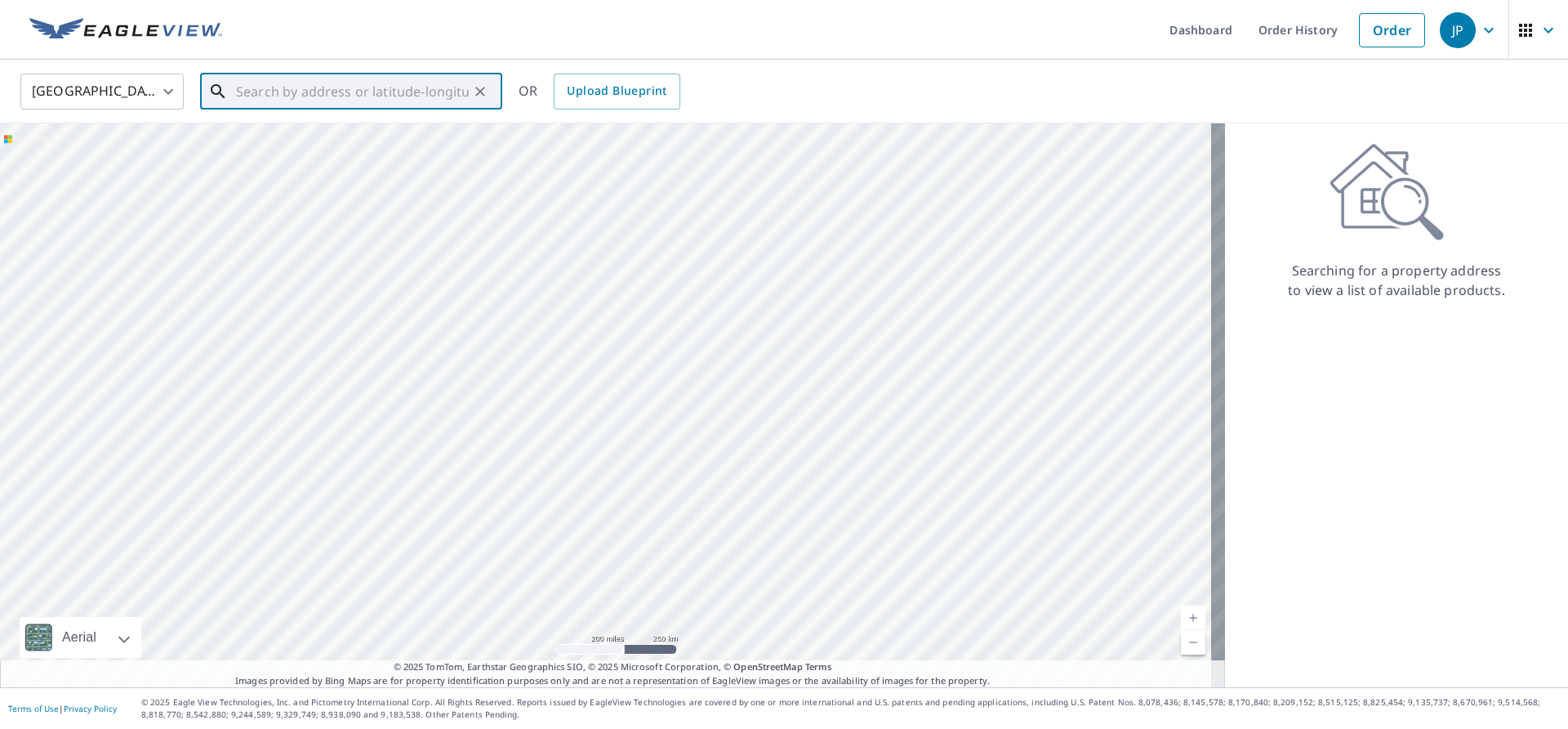
click at [386, 93] on input "text" at bounding box center [353, 92] width 233 height 46
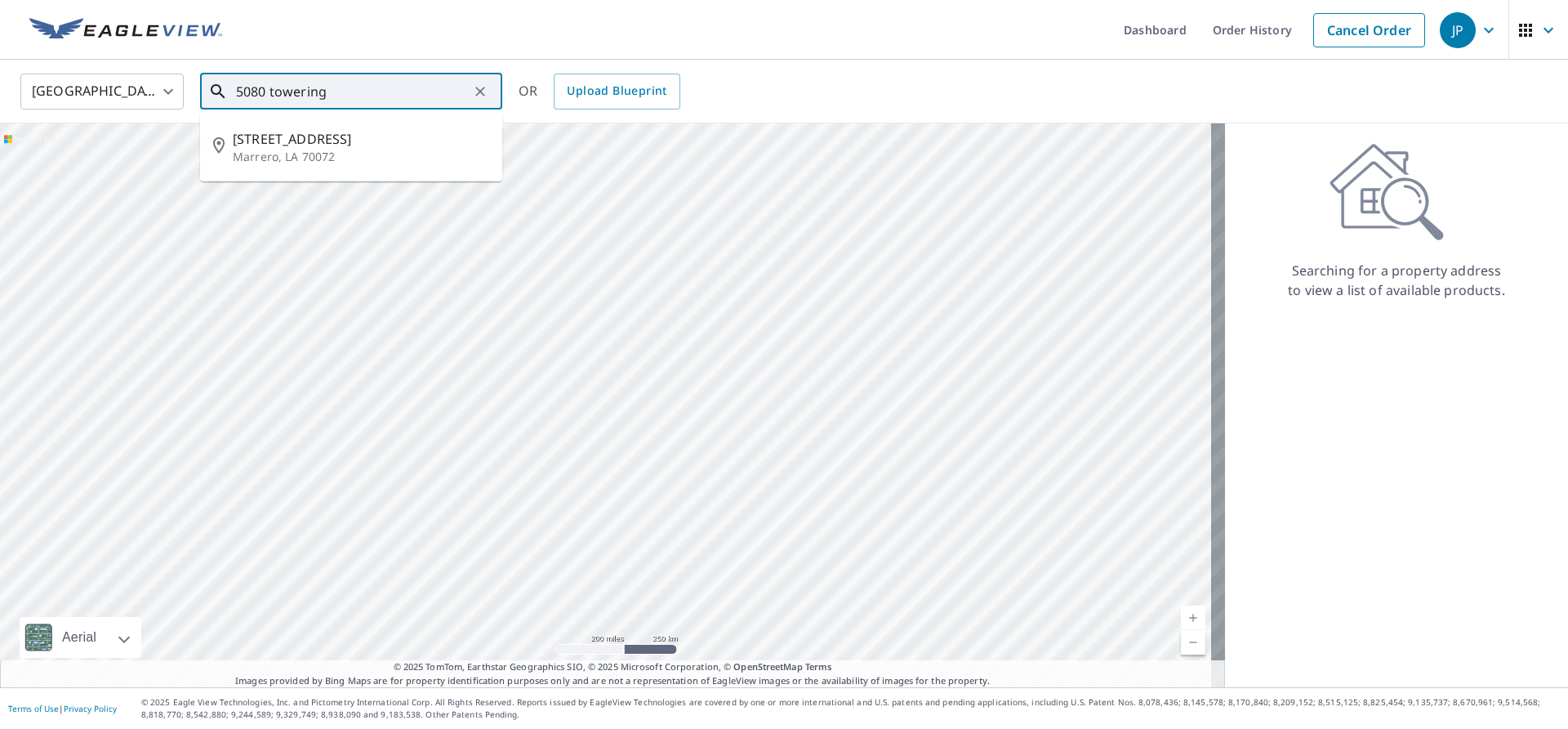
click at [364, 145] on span "[STREET_ADDRESS]" at bounding box center [361, 138] width 257 height 20
type input "[STREET_ADDRESS]"
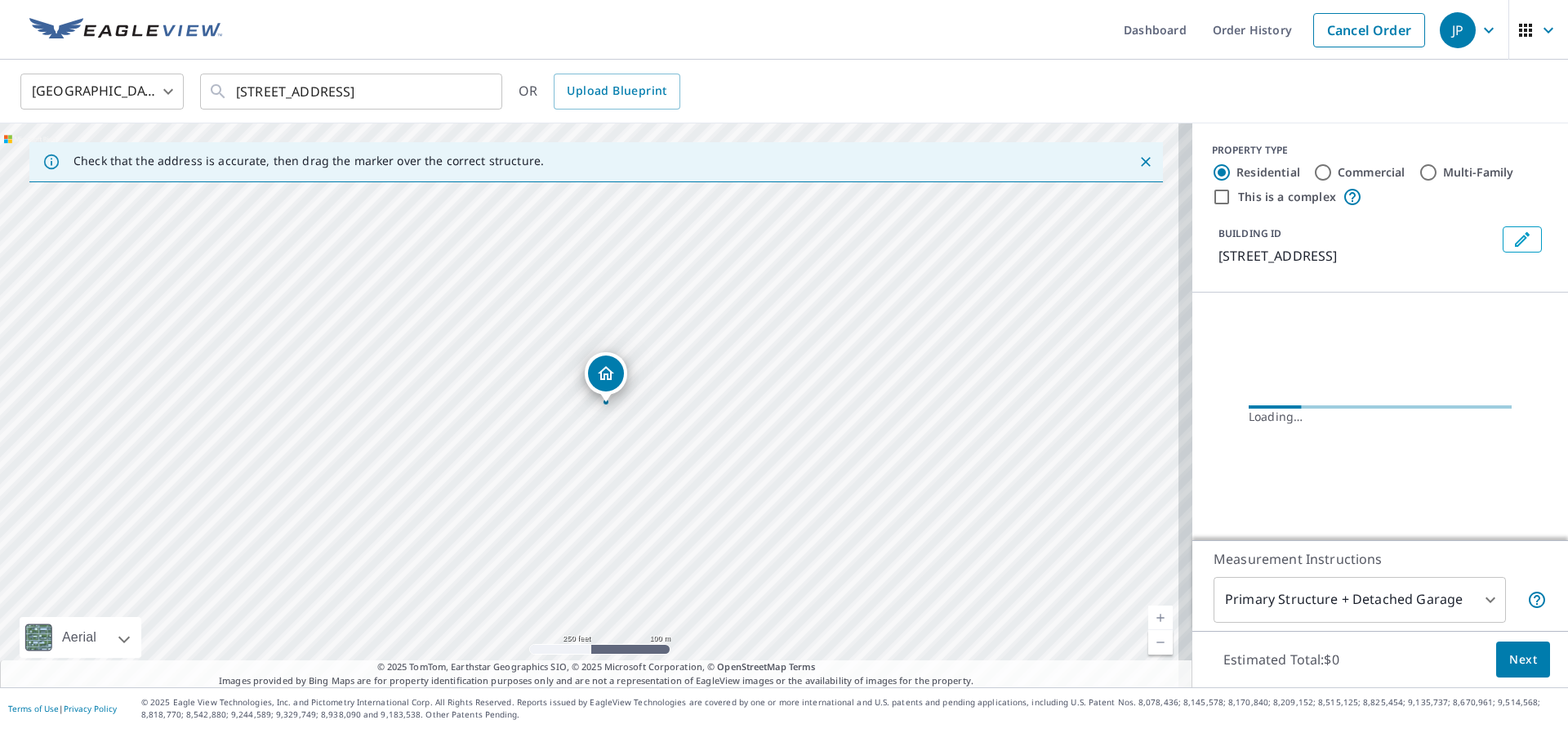
click at [1148, 618] on link "Current Level 17, Zoom In" at bounding box center [1160, 617] width 25 height 25
click at [1148, 618] on link "Current Level 17.974577403120094, Zoom In" at bounding box center [1160, 617] width 25 height 25
click at [1148, 618] on link "Current Level 18.838964105843875, Zoom In Disabled" at bounding box center [1160, 617] width 25 height 25
click at [1148, 618] on link "Current Level 20, Zoom In Disabled" at bounding box center [1160, 617] width 25 height 25
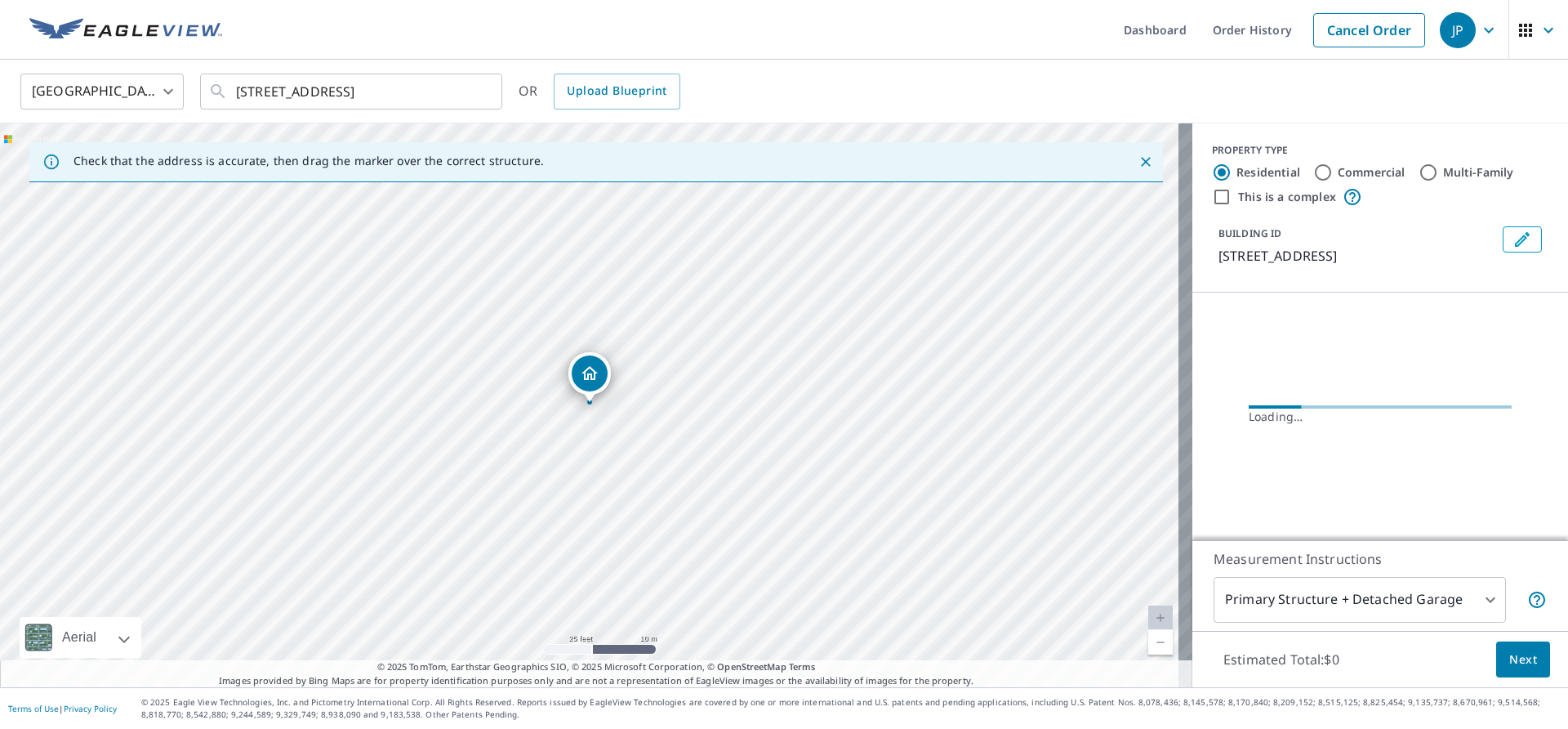
click at [1148, 618] on link "Current Level 20, Zoom In Disabled" at bounding box center [1160, 617] width 25 height 25
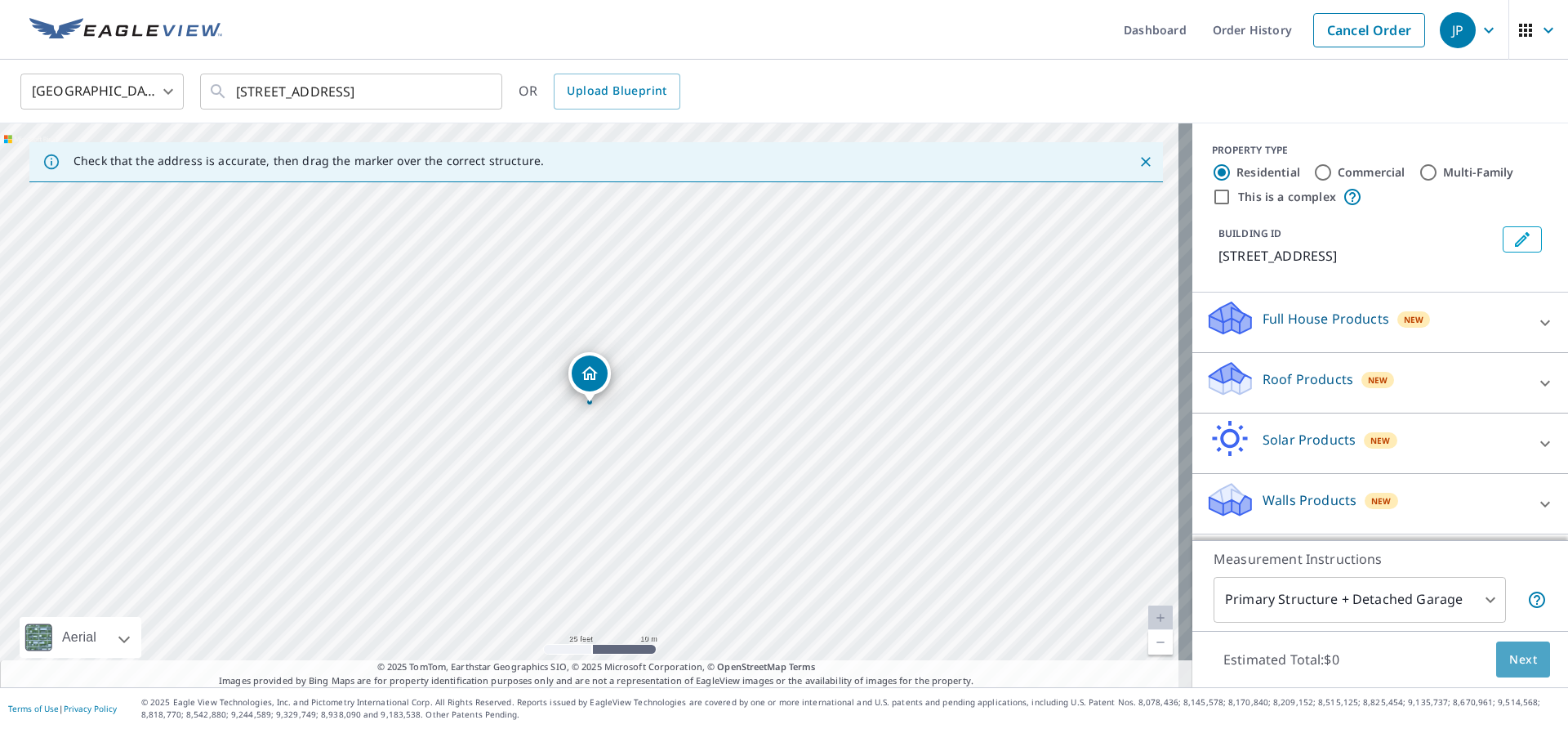
click at [1520, 659] on span "Next" at bounding box center [1523, 659] width 28 height 20
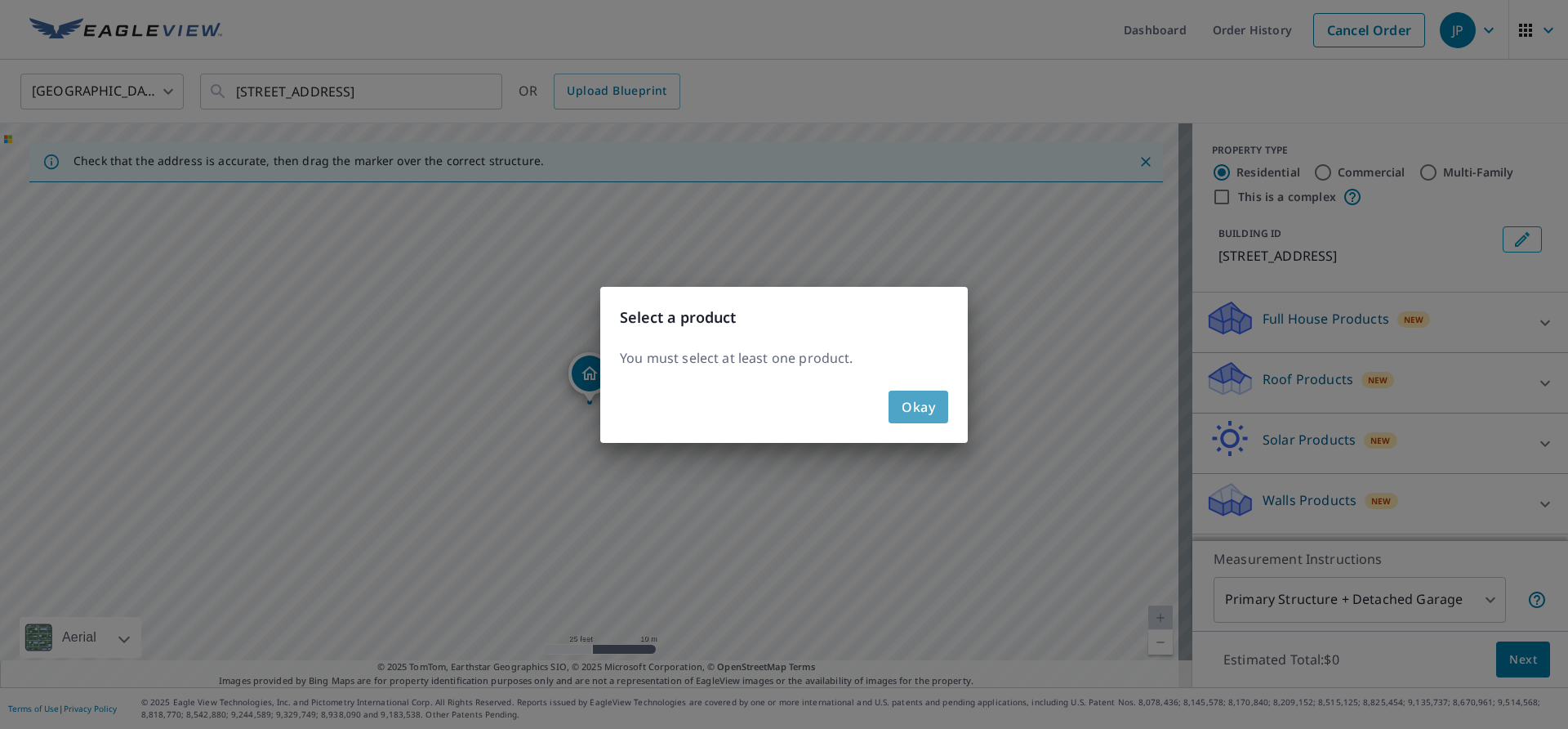
click at [896, 398] on button "Okay" at bounding box center [918, 407] width 59 height 32
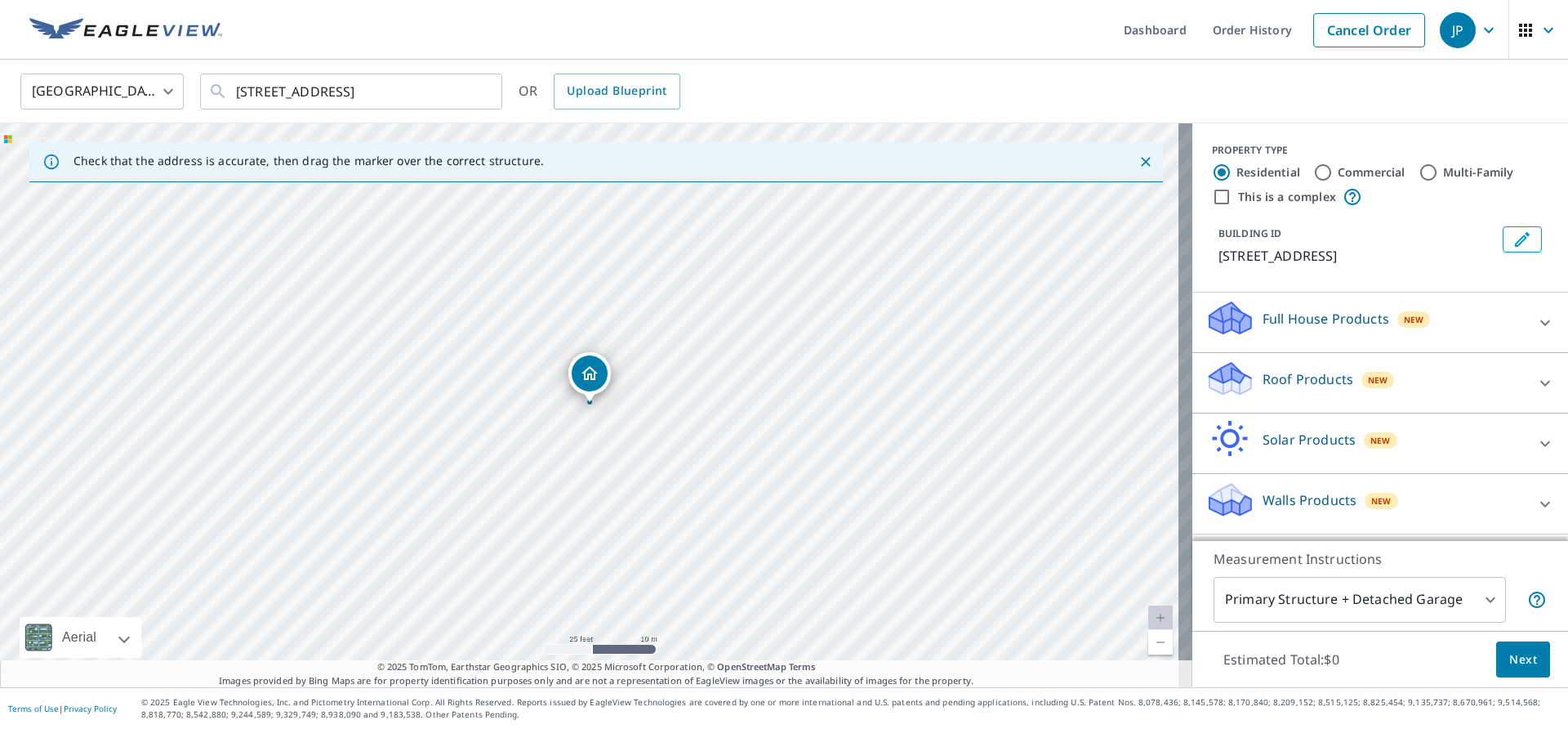
click at [1260, 406] on div "Roof Products New" at bounding box center [1365, 382] width 320 height 47
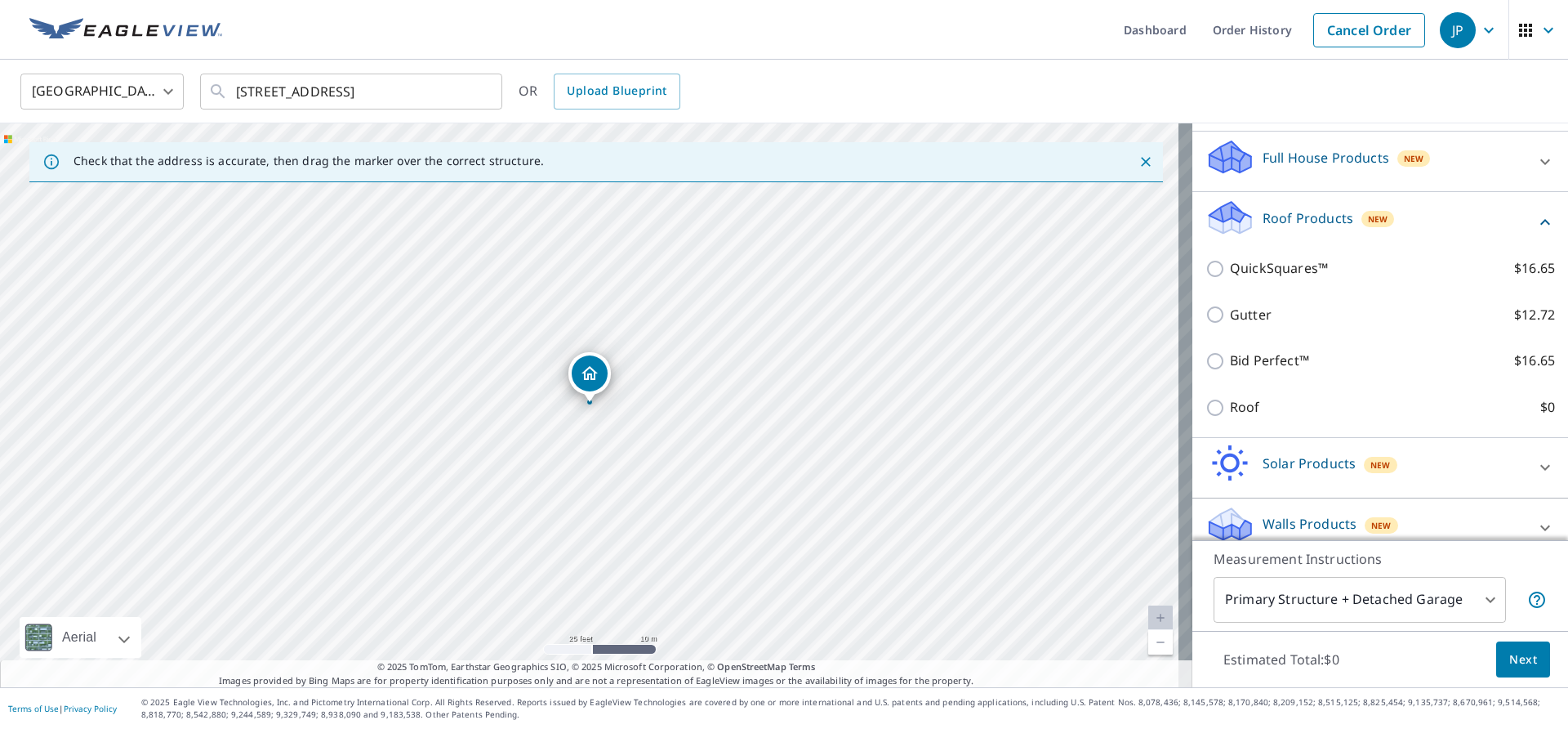
scroll to position [163, 0]
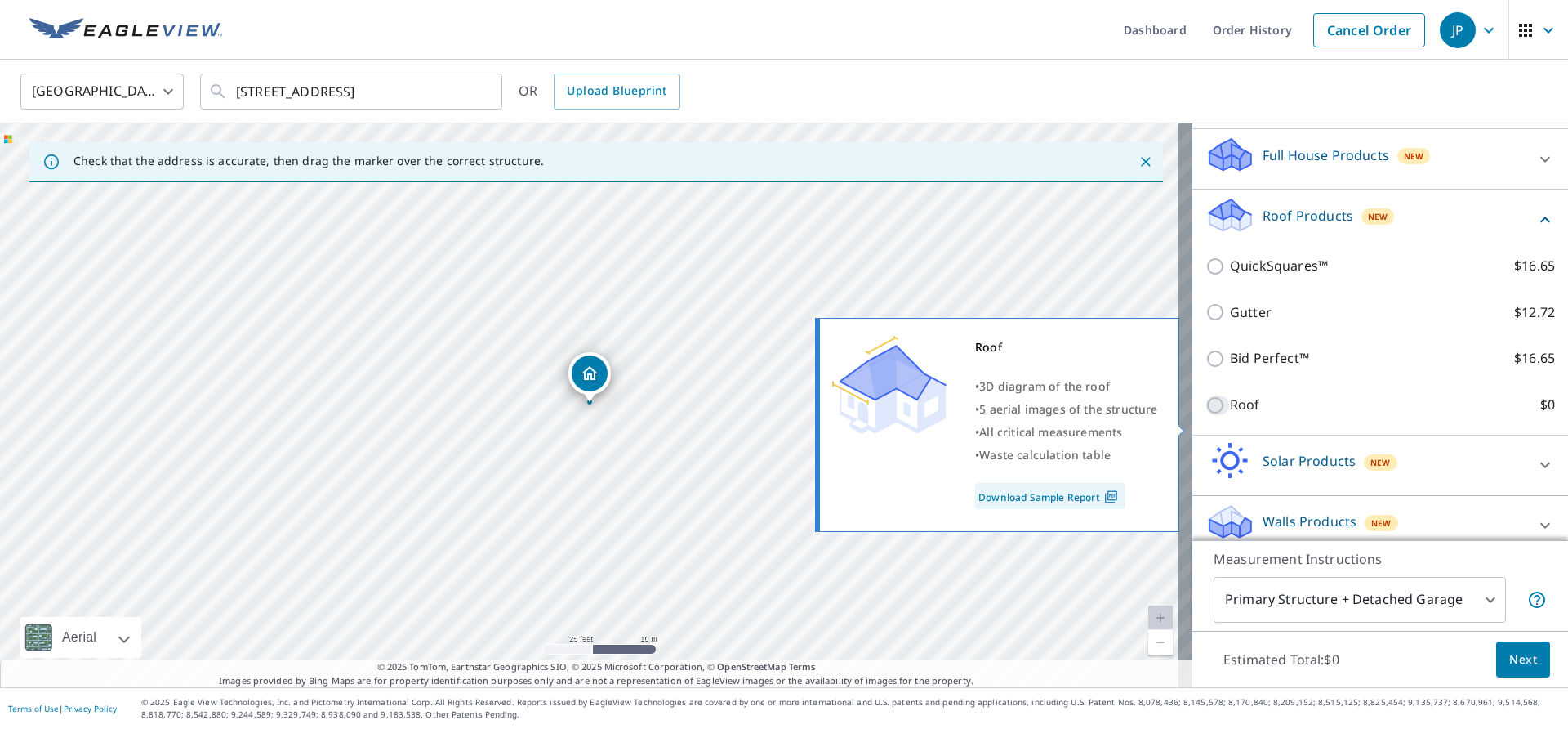
click at [1205, 415] on input "Roof $0" at bounding box center [1217, 404] width 25 height 20
checkbox input "true"
type input "3"
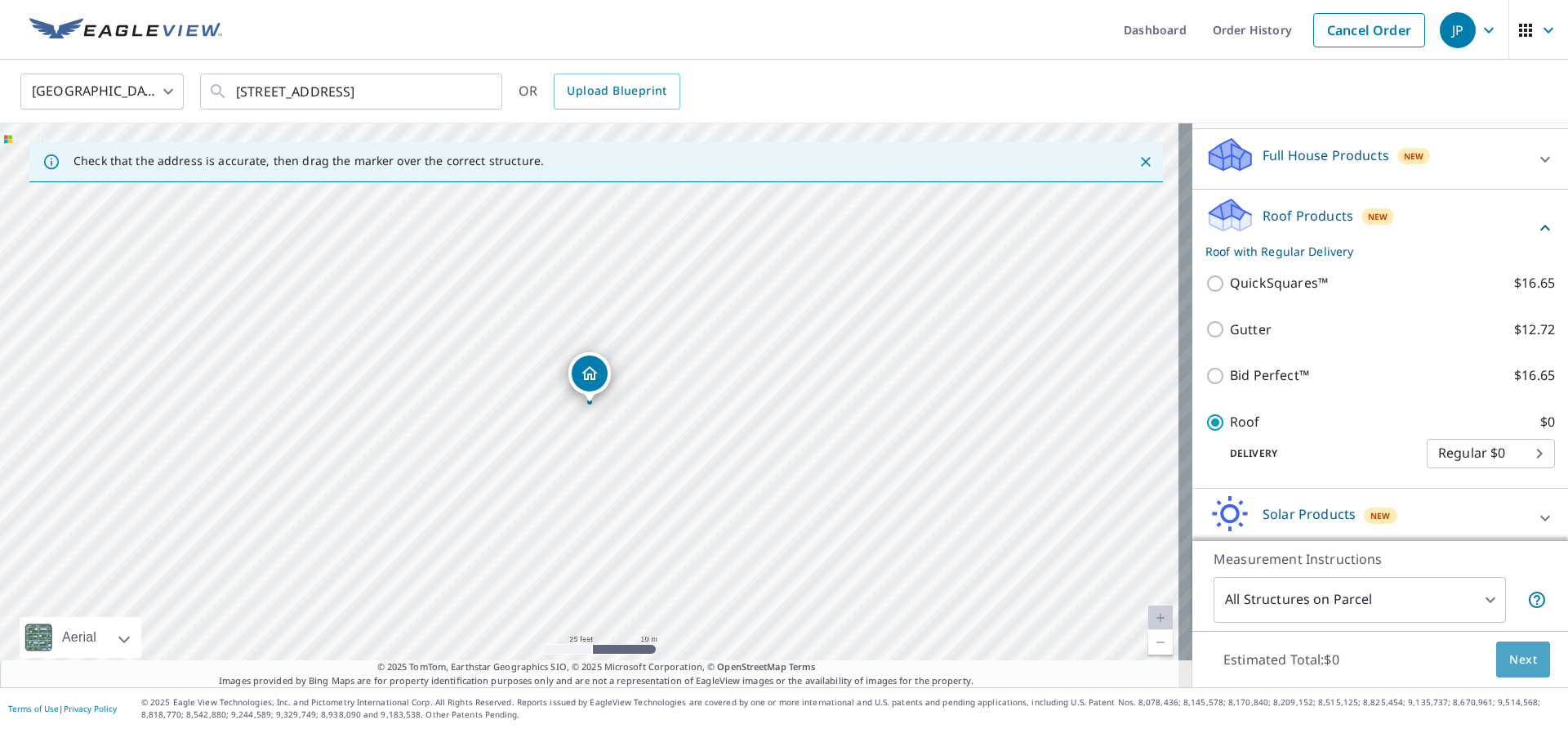
click at [1509, 657] on span "Next" at bounding box center [1523, 659] width 28 height 20
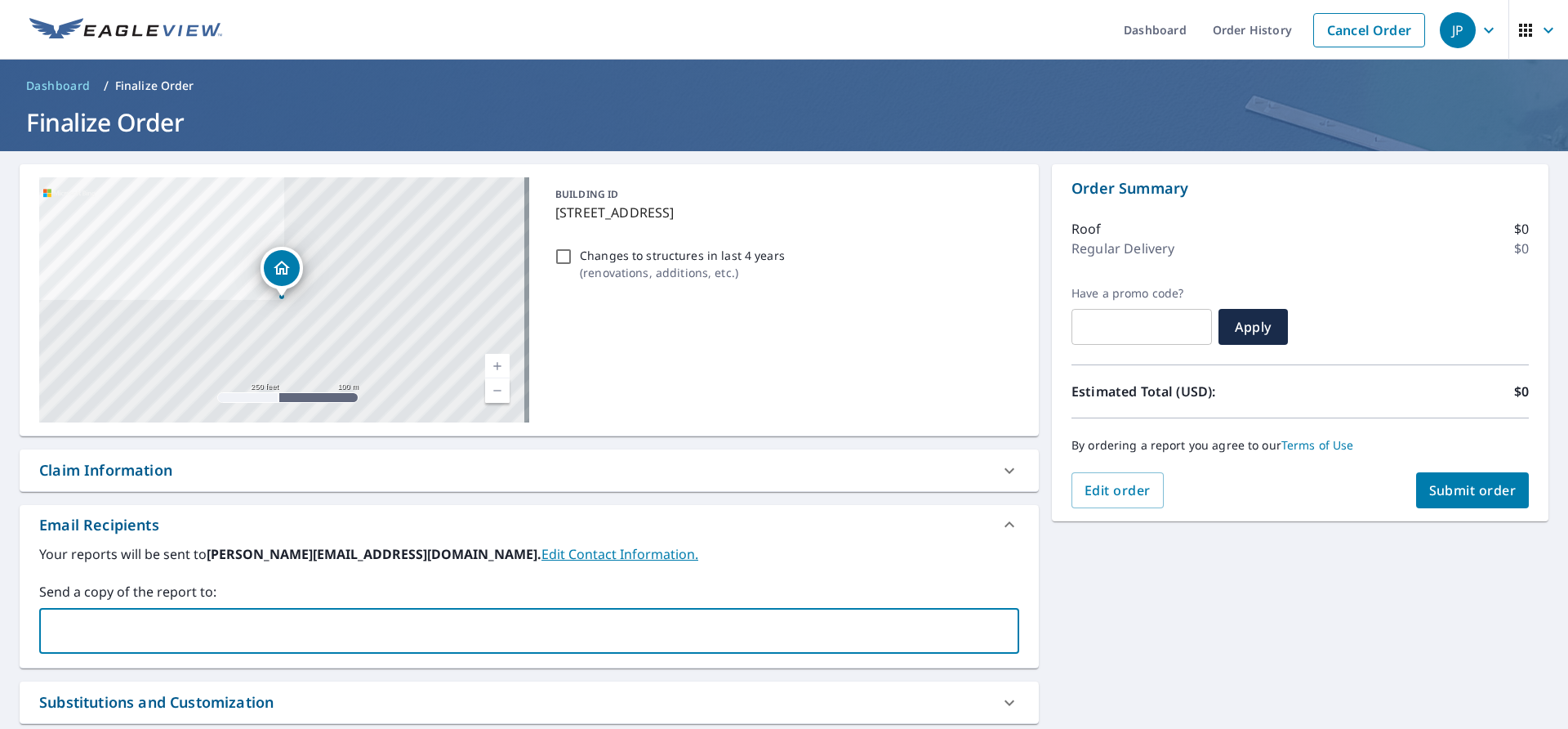
click at [371, 616] on input "text" at bounding box center [517, 630] width 941 height 31
type input "[EMAIL_ADDRESS][DOMAIN_NAME]"
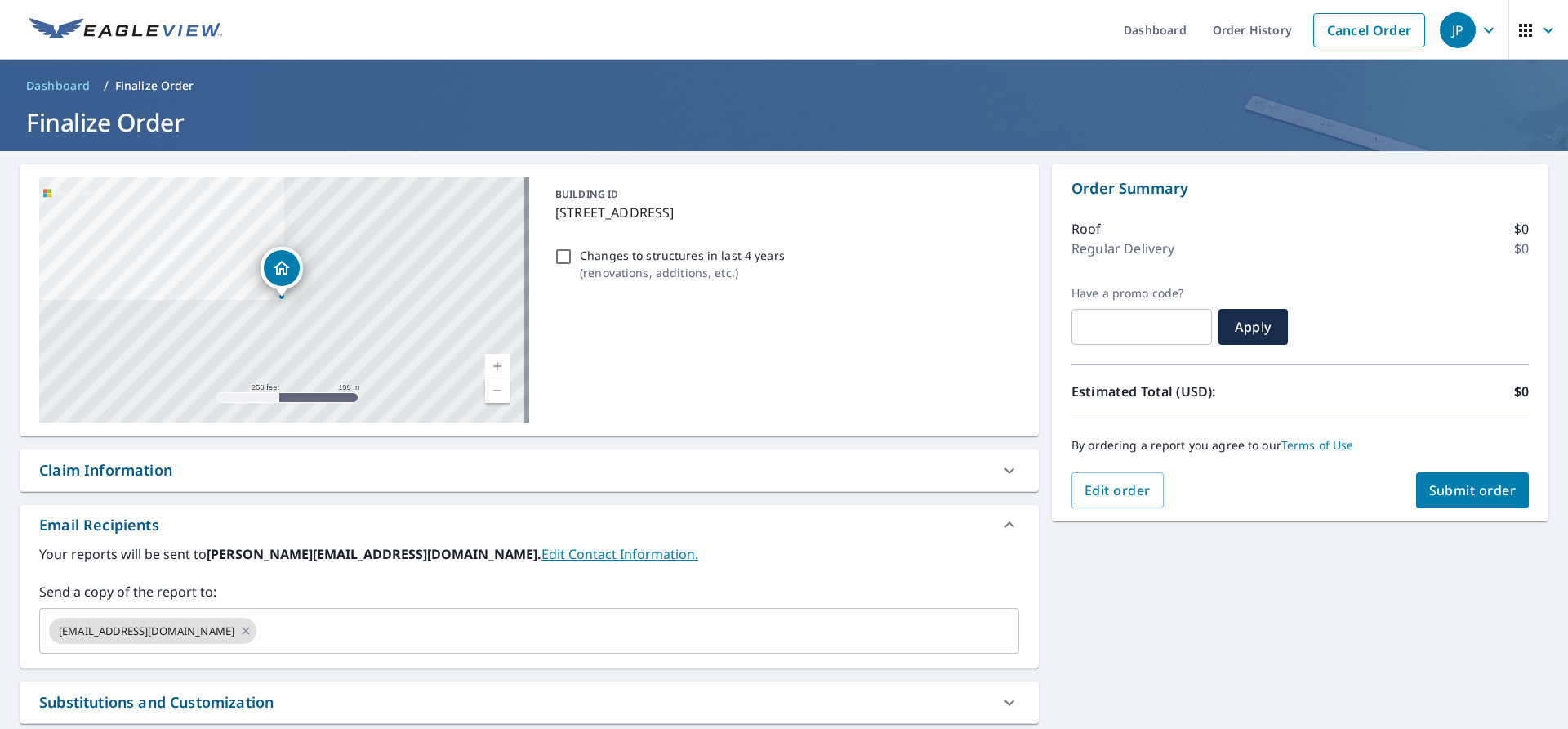
click at [510, 474] on div "Claim Information" at bounding box center [514, 470] width 950 height 22
checkbox input "true"
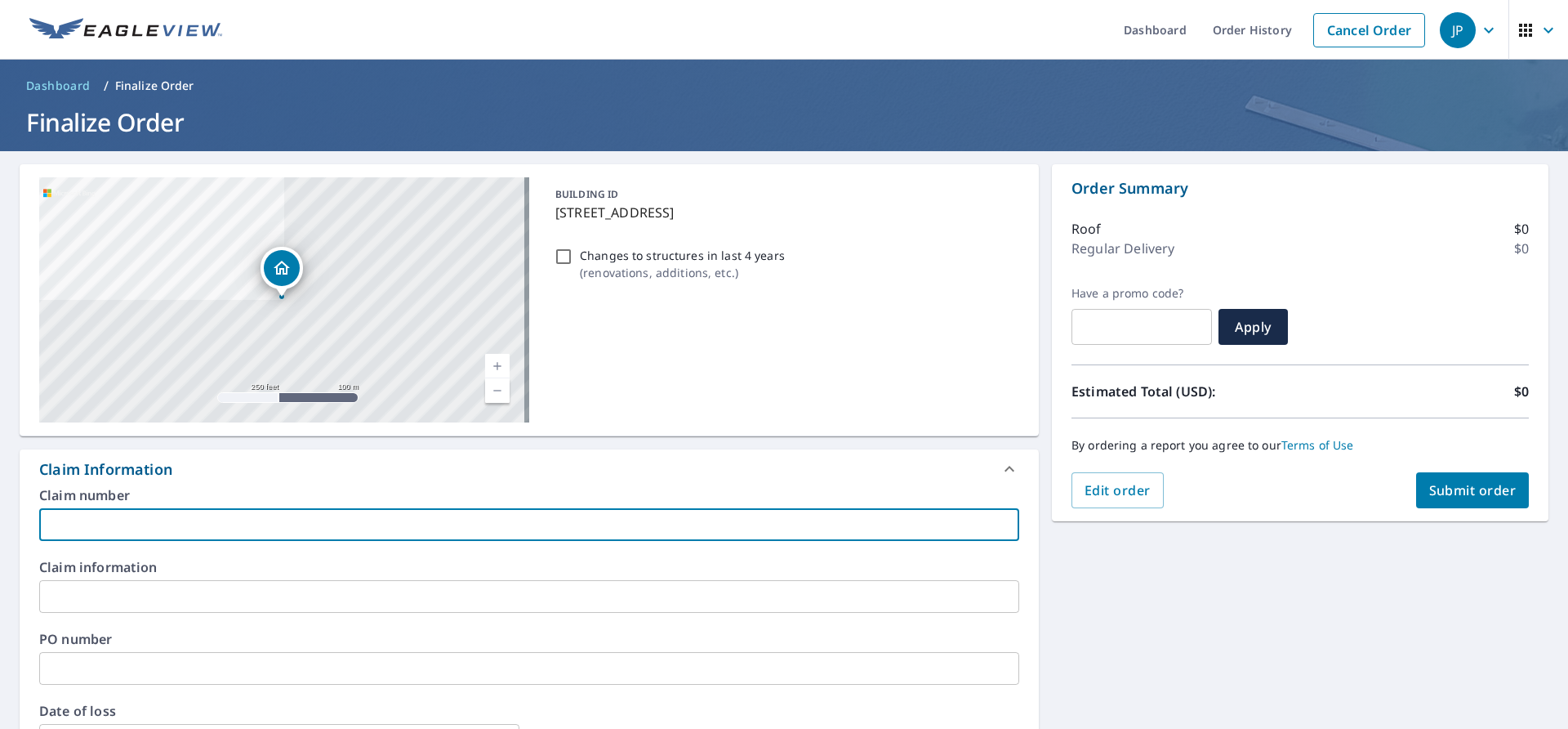
click at [360, 530] on input "text" at bounding box center [529, 524] width 980 height 32
type input "l"
checkbox input "true"
type input "li"
checkbox input "true"
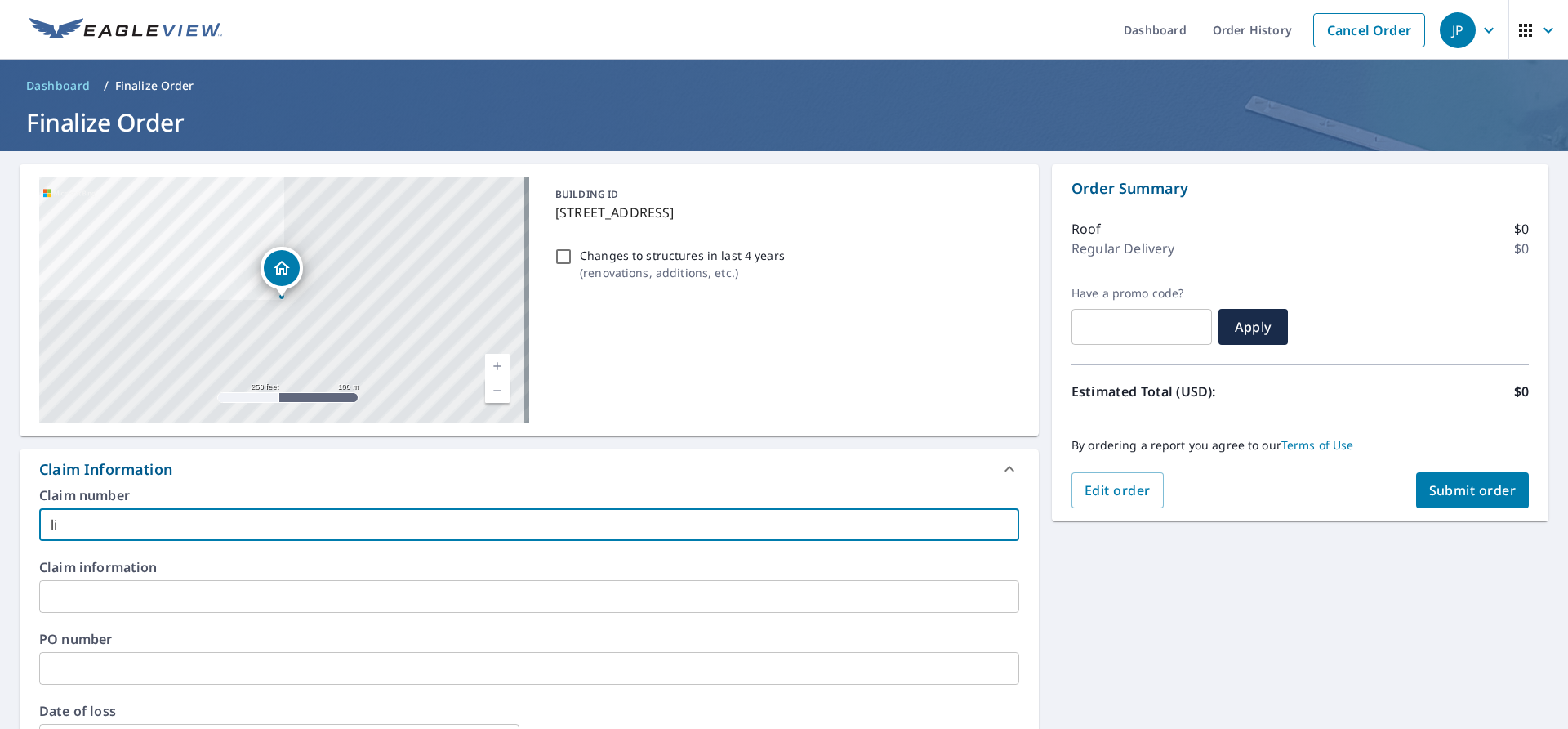
type input "lis"
checkbox input "true"
type input "[PERSON_NAME]"
checkbox input "true"
type input "[PERSON_NAME]"
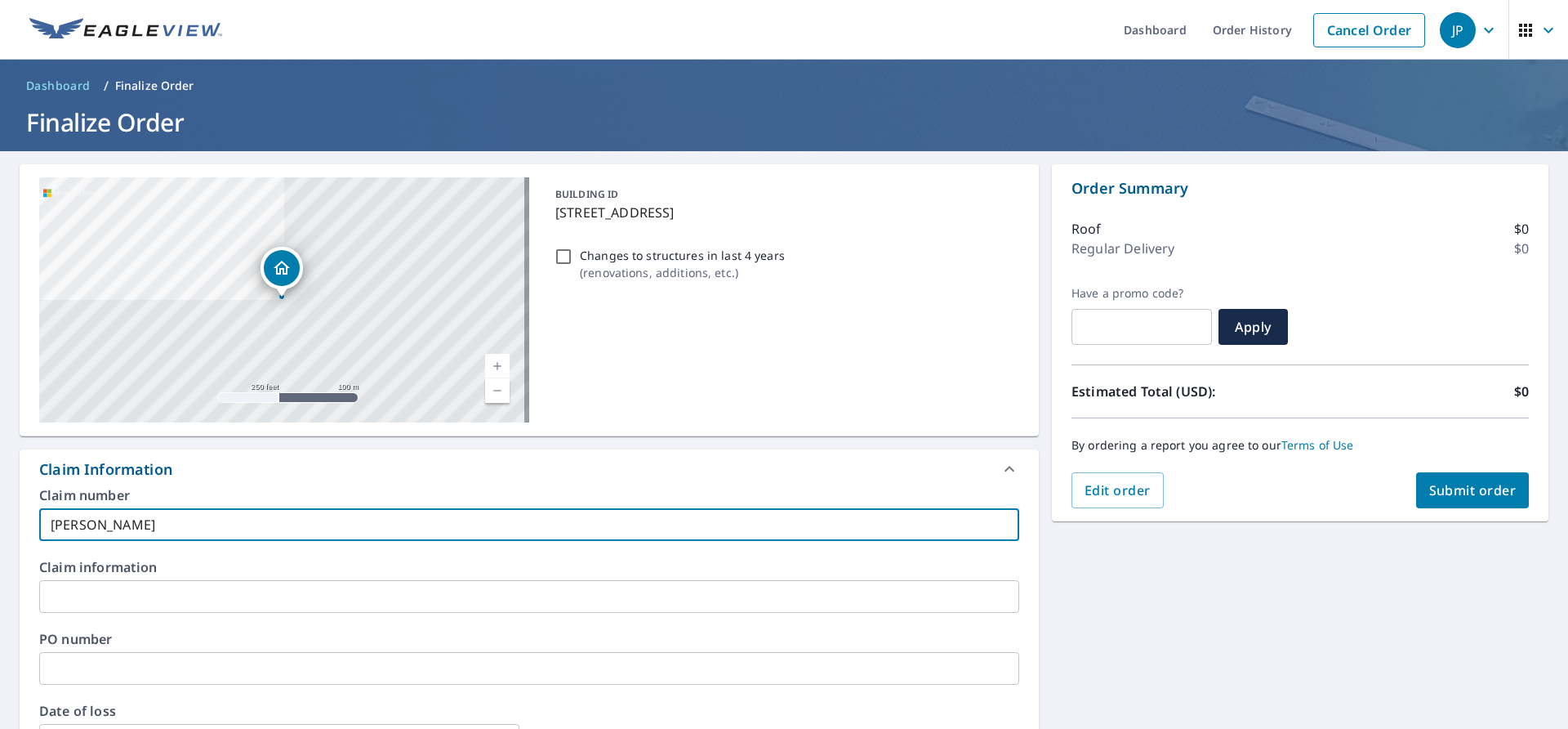
checkbox input "true"
type input "[PERSON_NAME]"
checkbox input "true"
type input "[PERSON_NAME]"
checkbox input "true"
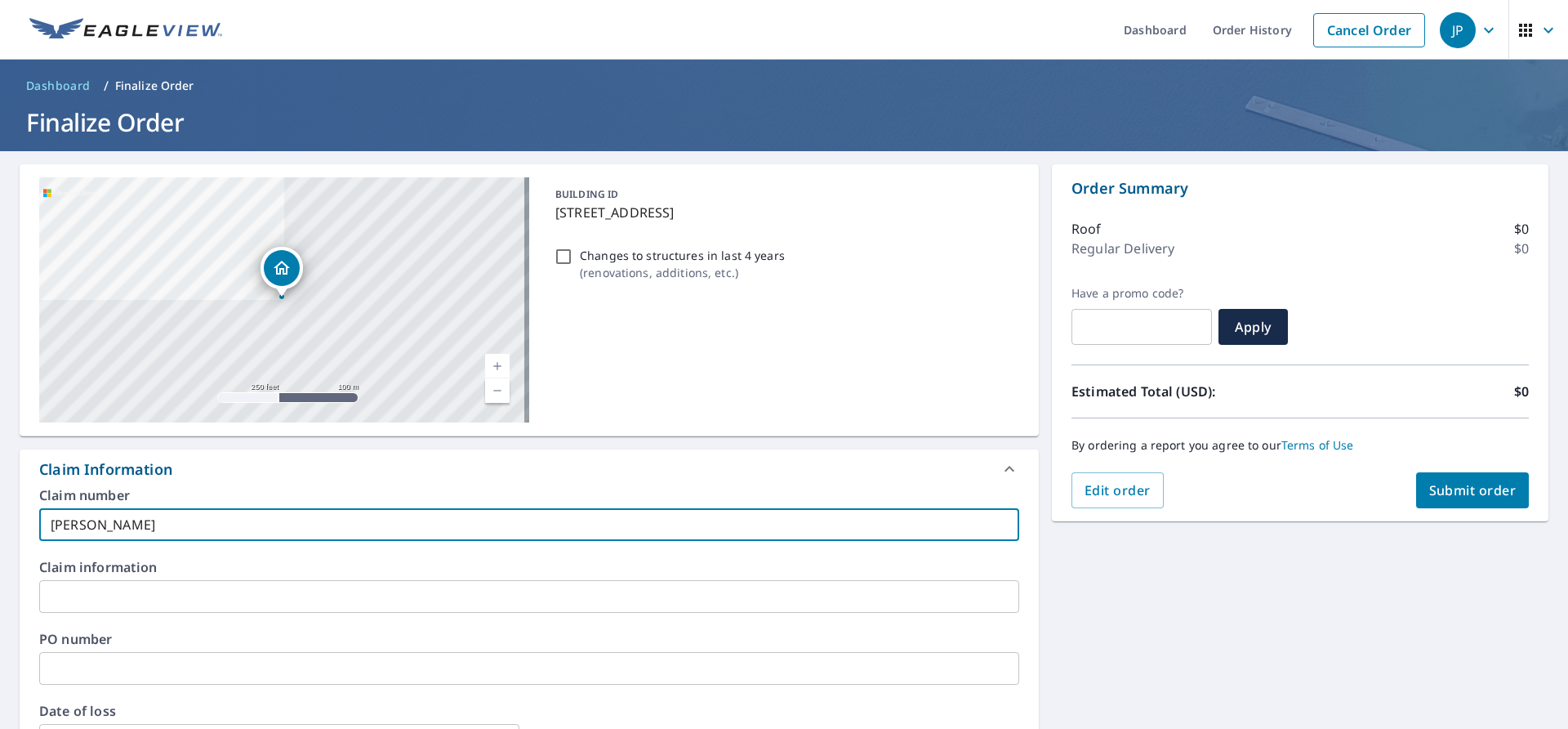
type input "[PERSON_NAME]"
checkbox input "true"
type input "[PERSON_NAME]"
checkbox input "true"
type input "[PERSON_NAME] river"
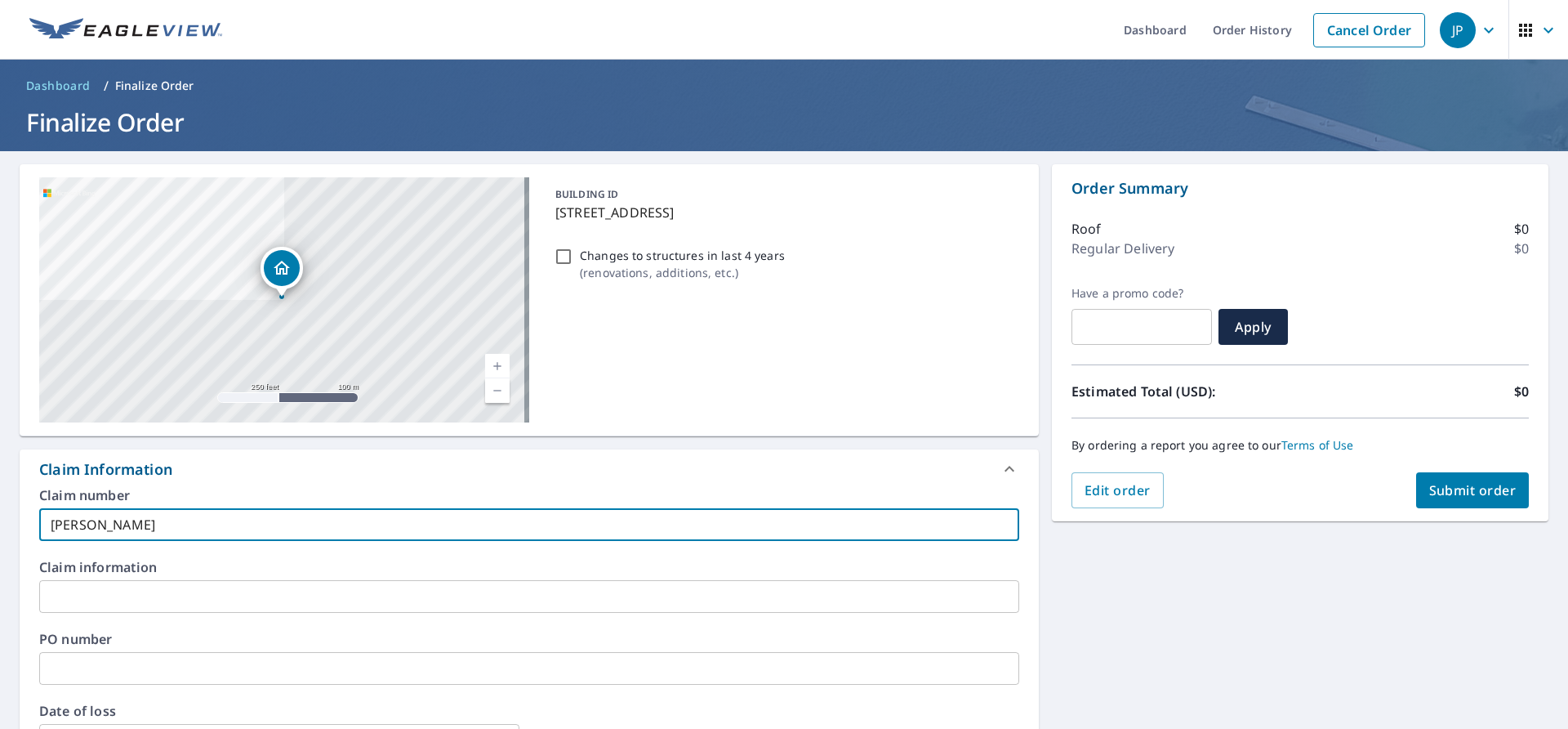
checkbox input "true"
type input "[PERSON_NAME]"
checkbox input "true"
type input "[PERSON_NAME]"
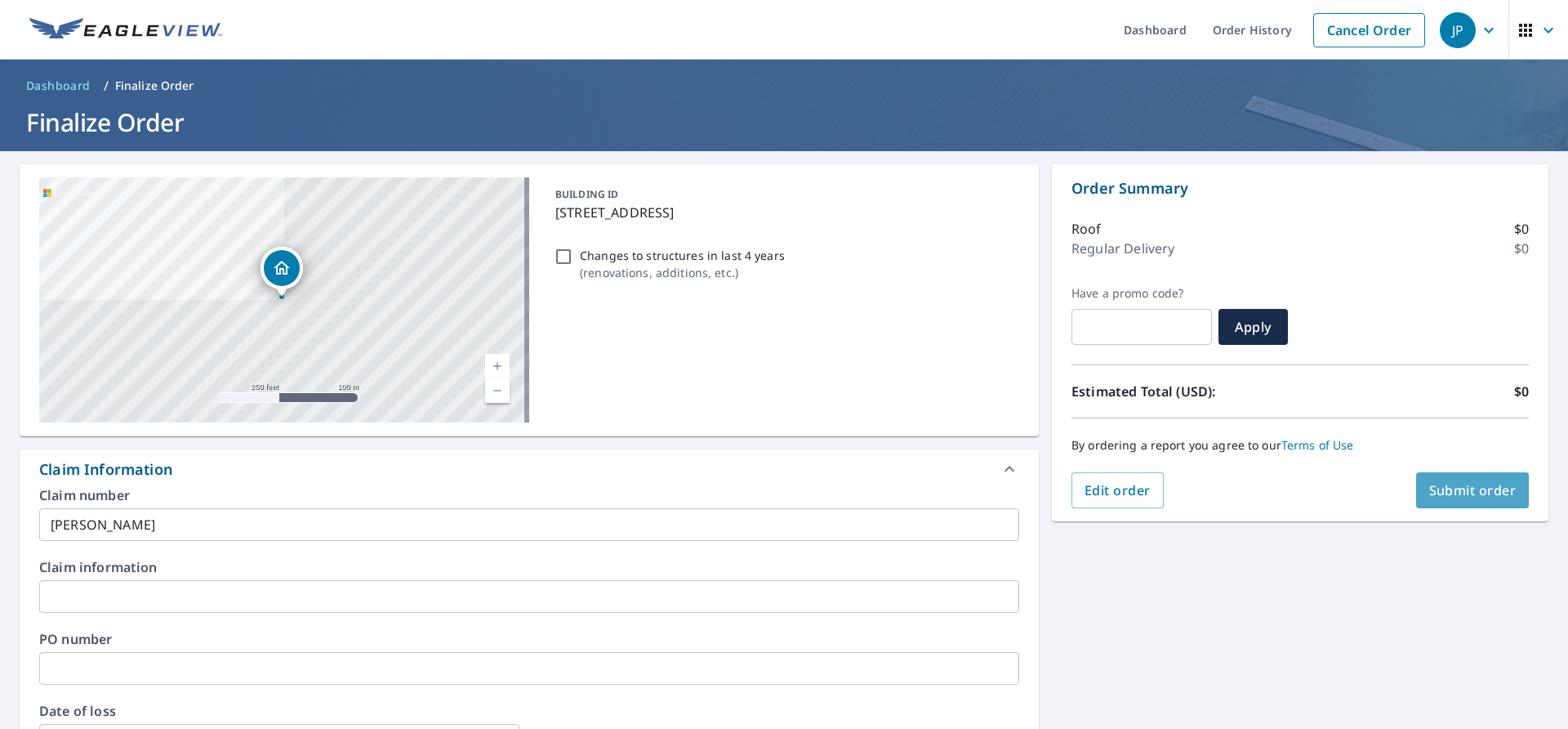
click at [1416, 481] on button "Submit order" at bounding box center [1473, 490] width 114 height 36
checkbox input "true"
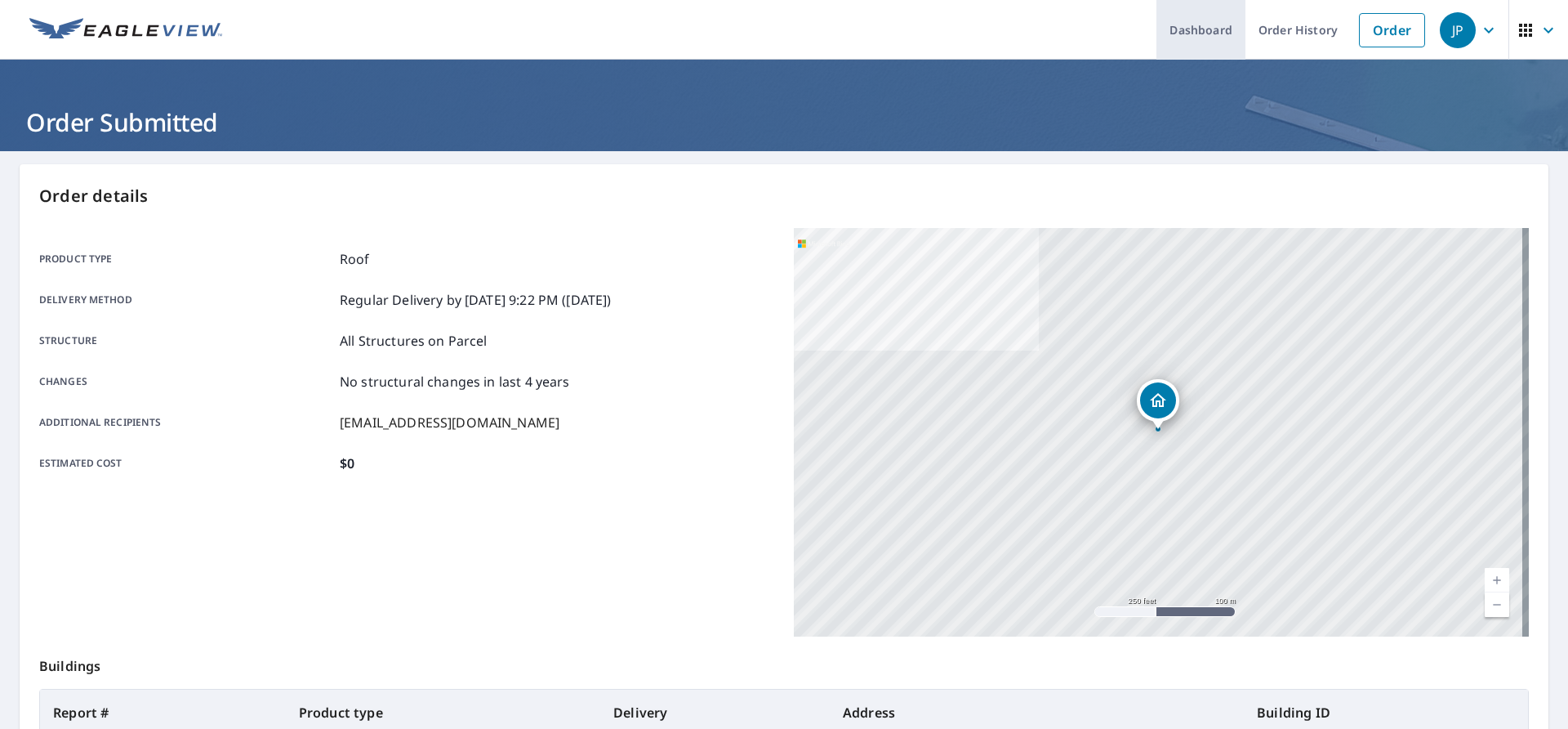
click at [1195, 29] on link "Dashboard" at bounding box center [1200, 30] width 89 height 59
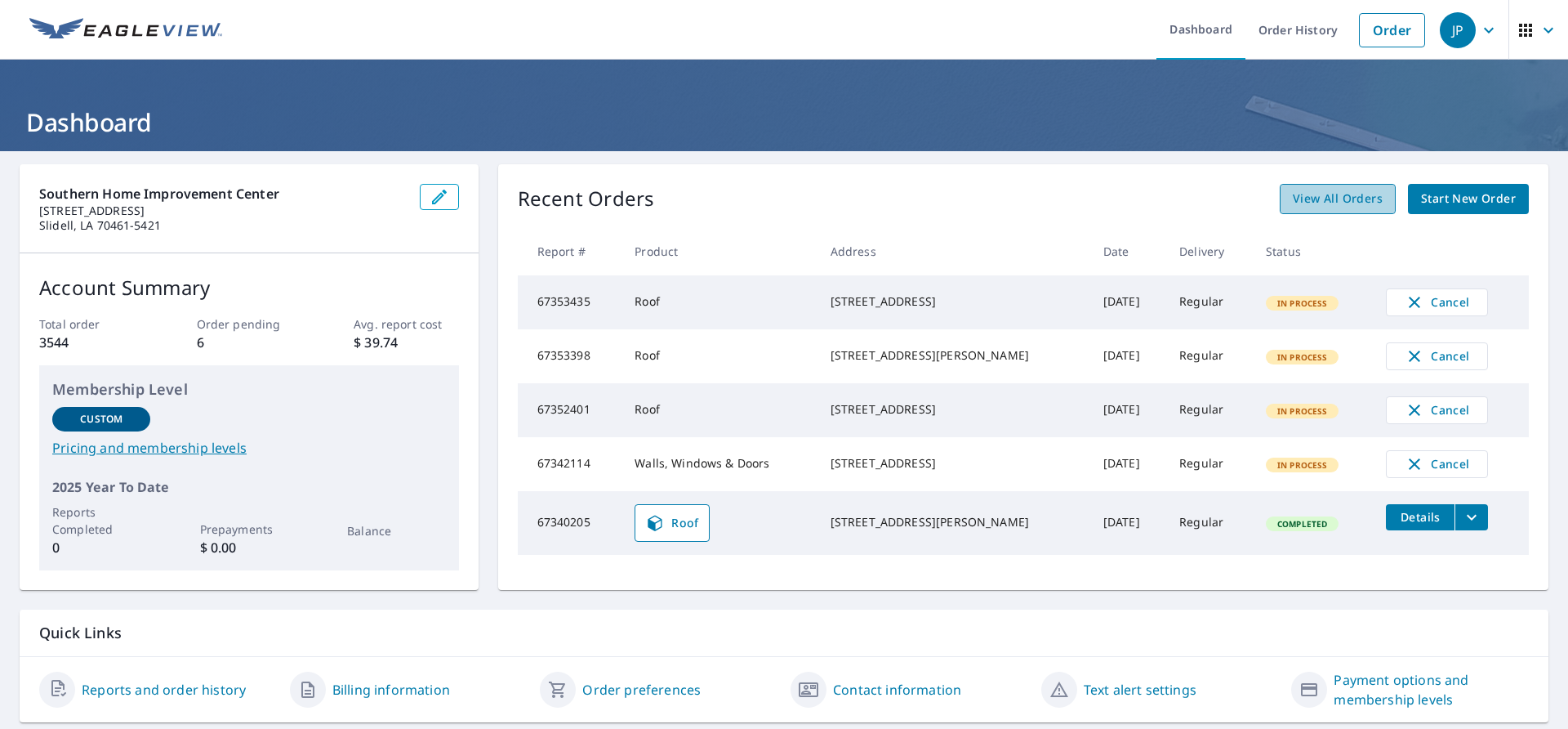
click at [1319, 199] on span "View All Orders" at bounding box center [1338, 199] width 90 height 20
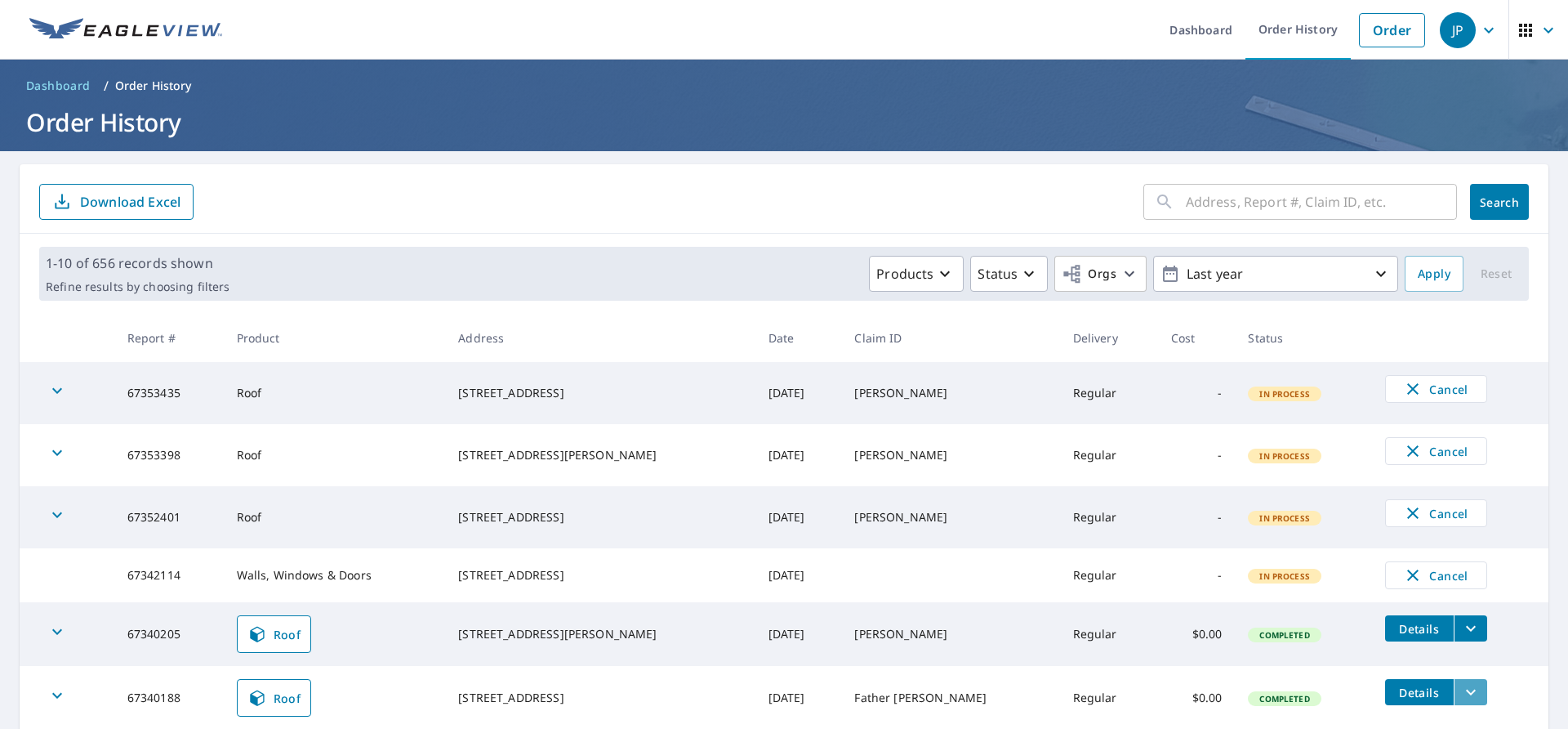
click at [1461, 696] on icon "filesDropdownBtn-67340188" at bounding box center [1470, 692] width 20 height 20
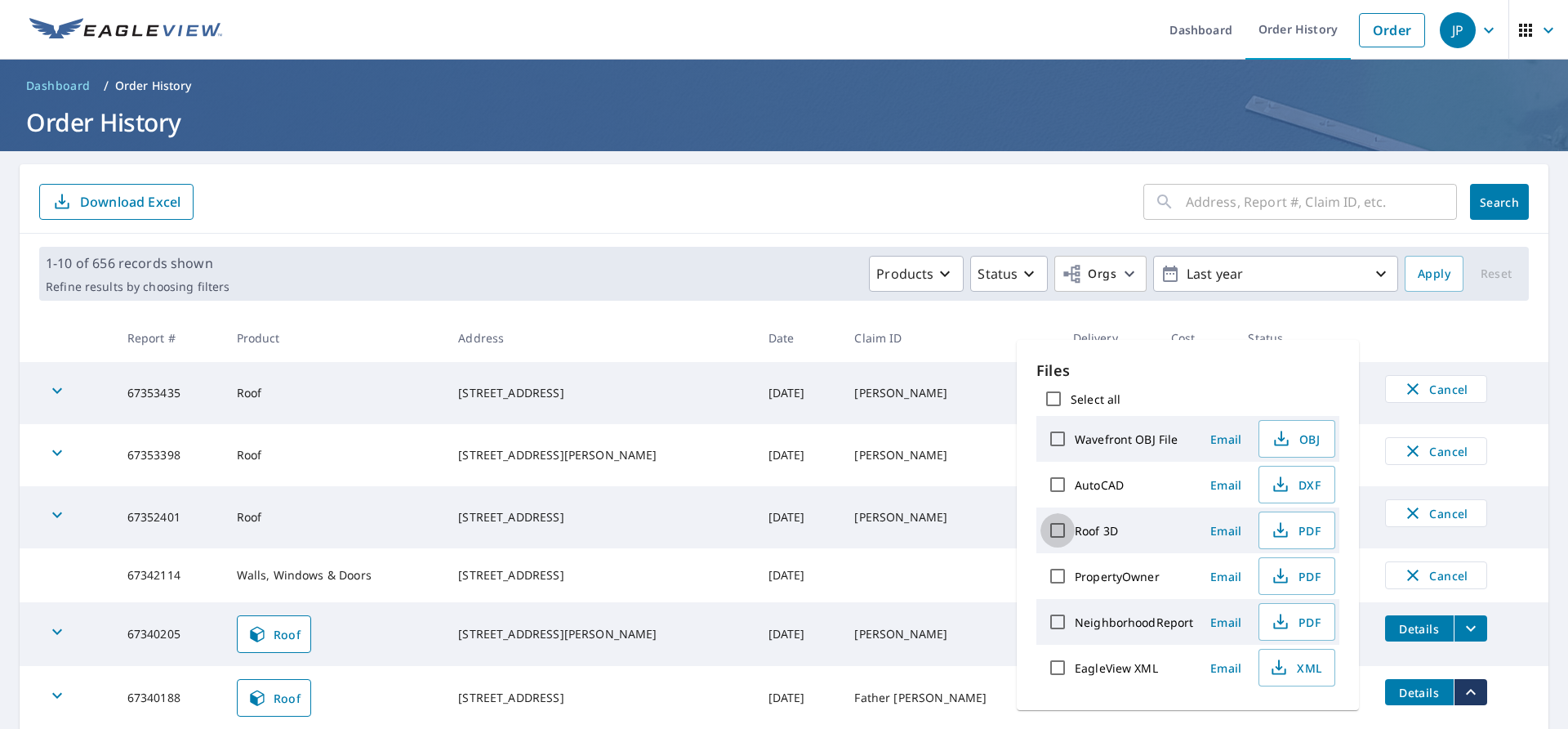
click at [1063, 533] on input "Roof 3D" at bounding box center [1058, 530] width 34 height 34
checkbox input "true"
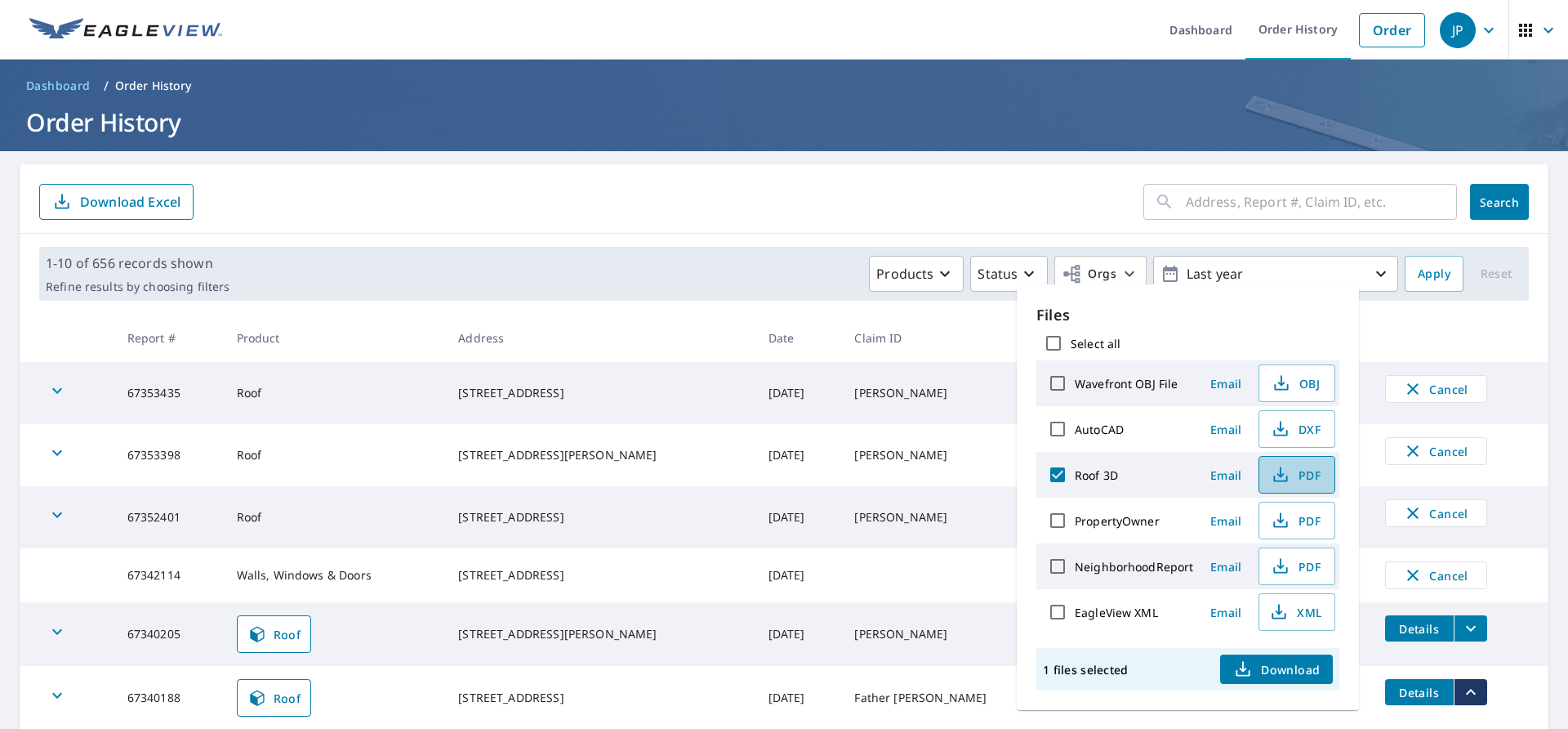
click at [1272, 474] on icon "button" at bounding box center [1280, 474] width 20 height 20
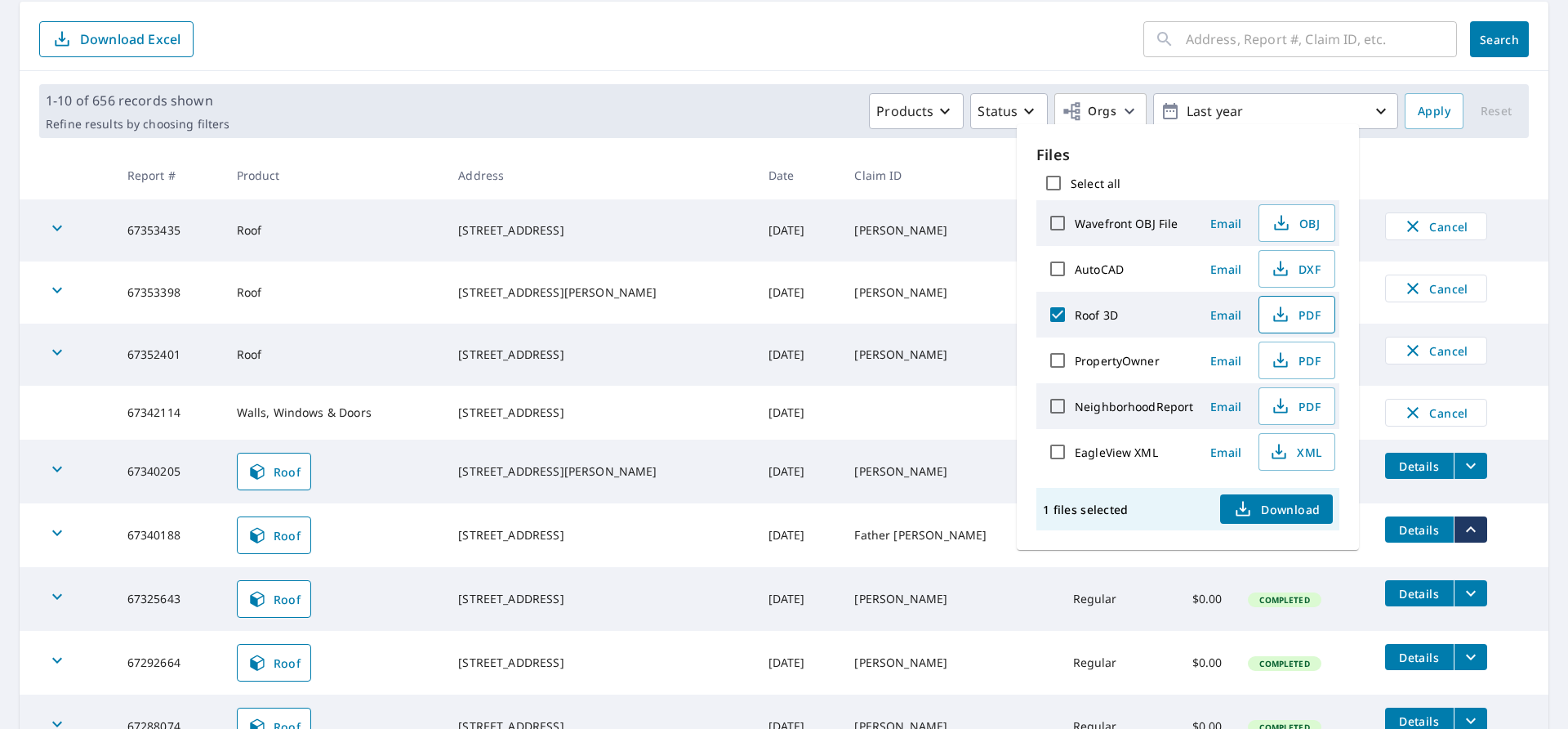
scroll to position [163, 0]
